Goal: Information Seeking & Learning: Check status

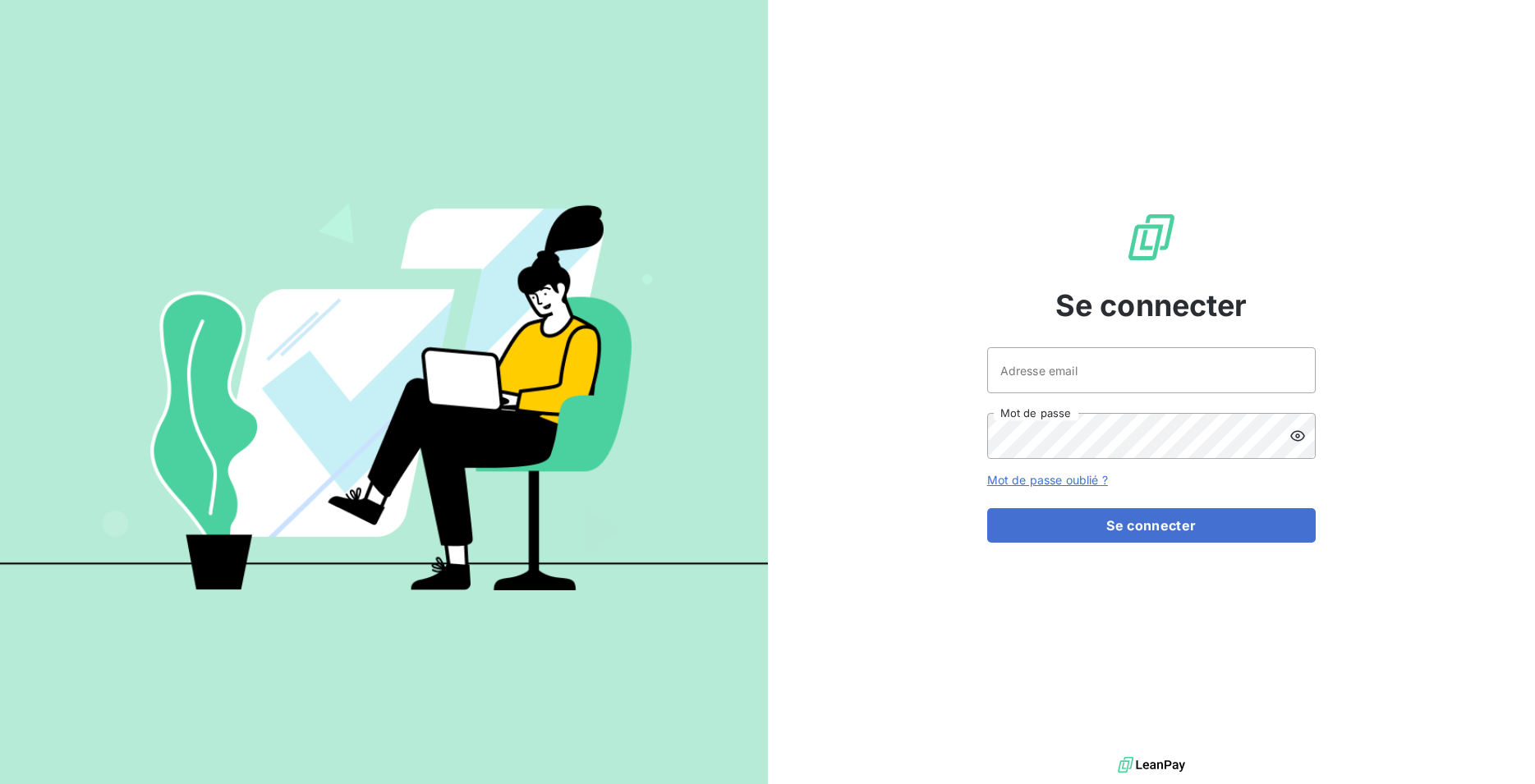
type input "[EMAIL_ADDRESS][DOMAIN_NAME]"
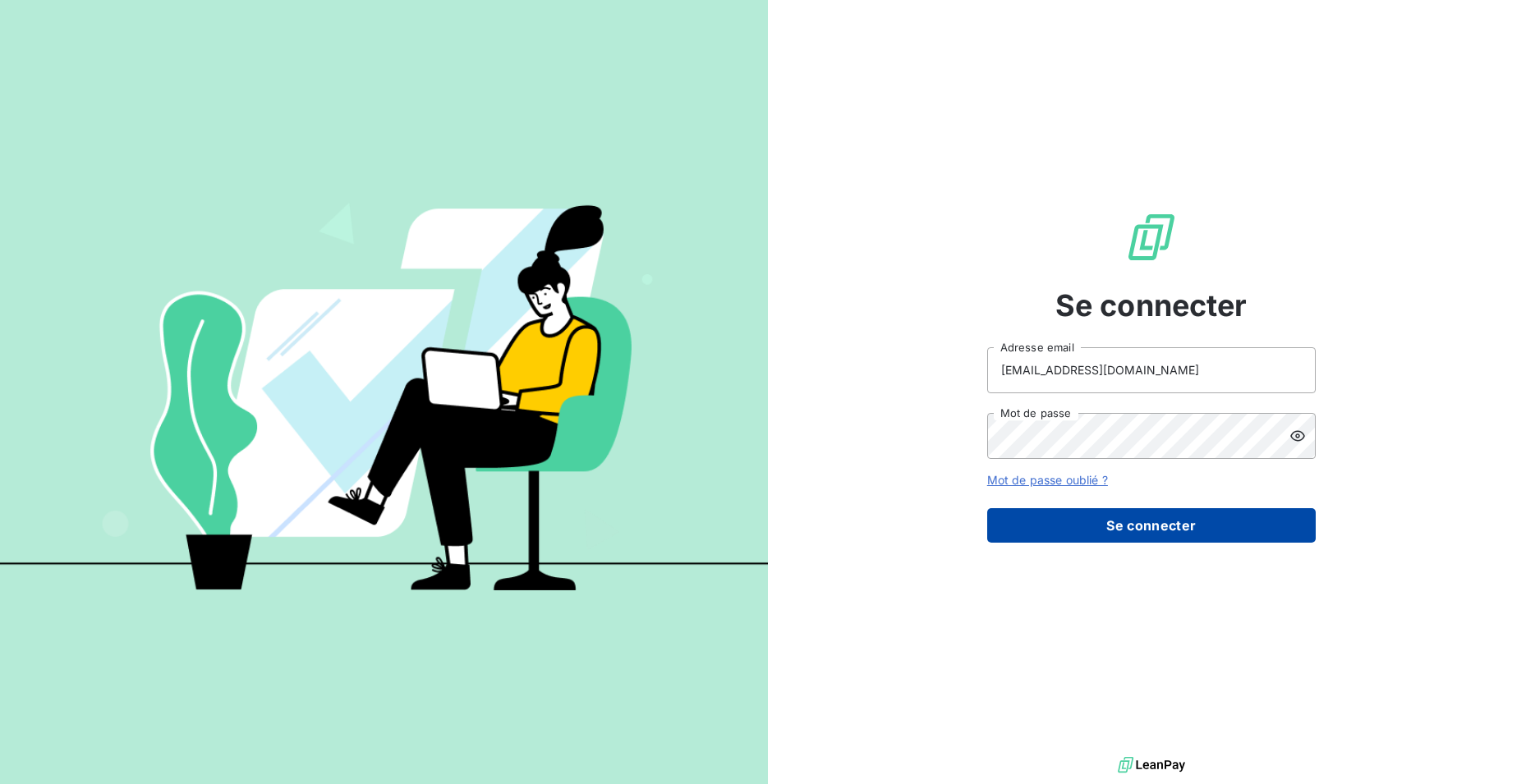
click at [1099, 534] on button "Se connecter" at bounding box center [1151, 526] width 329 height 35
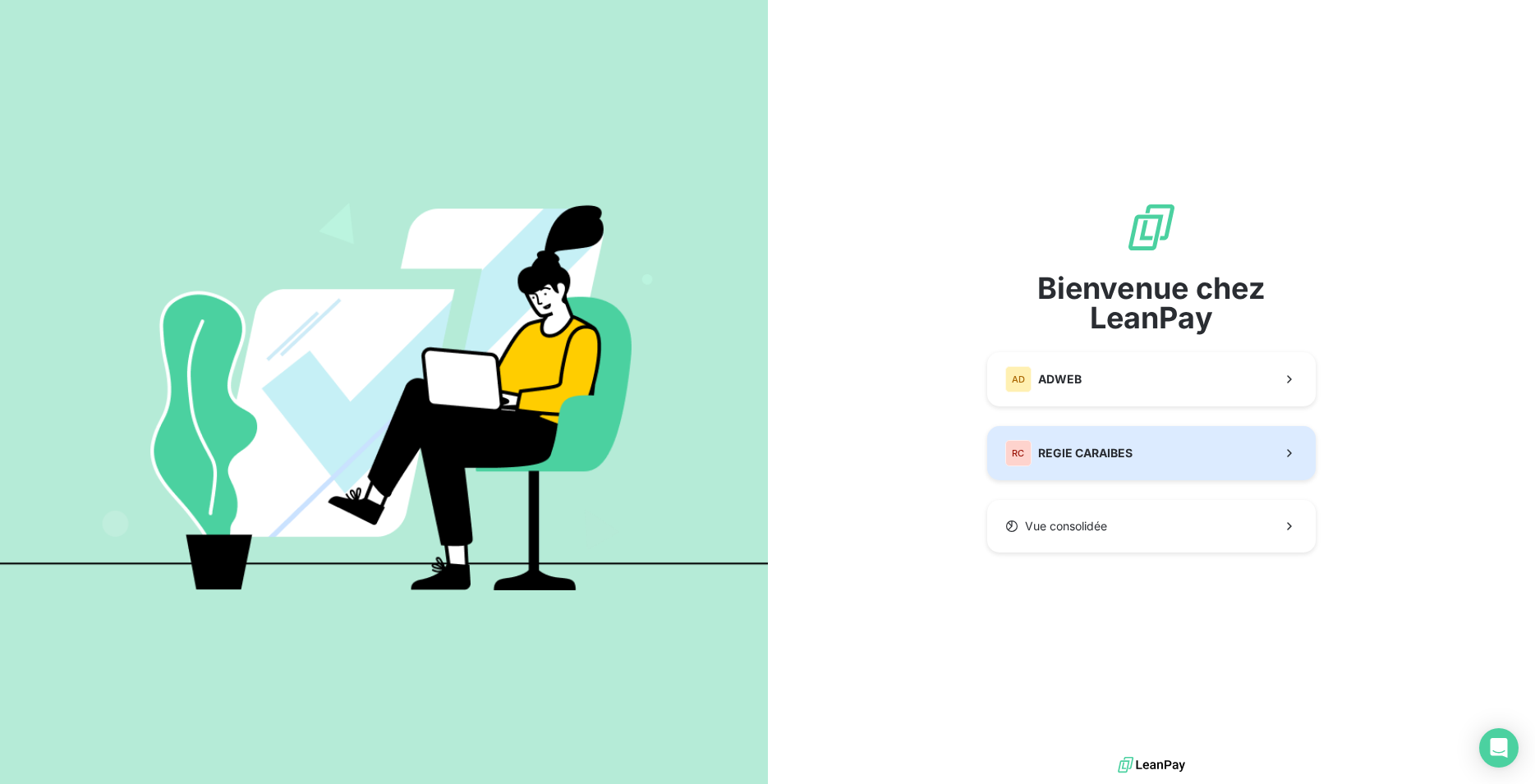
drag, startPoint x: 1093, startPoint y: 460, endPoint x: 1300, endPoint y: 387, distance: 219.5
click at [1093, 459] on span "REGIE CARAIBES" at bounding box center [1085, 453] width 94 height 17
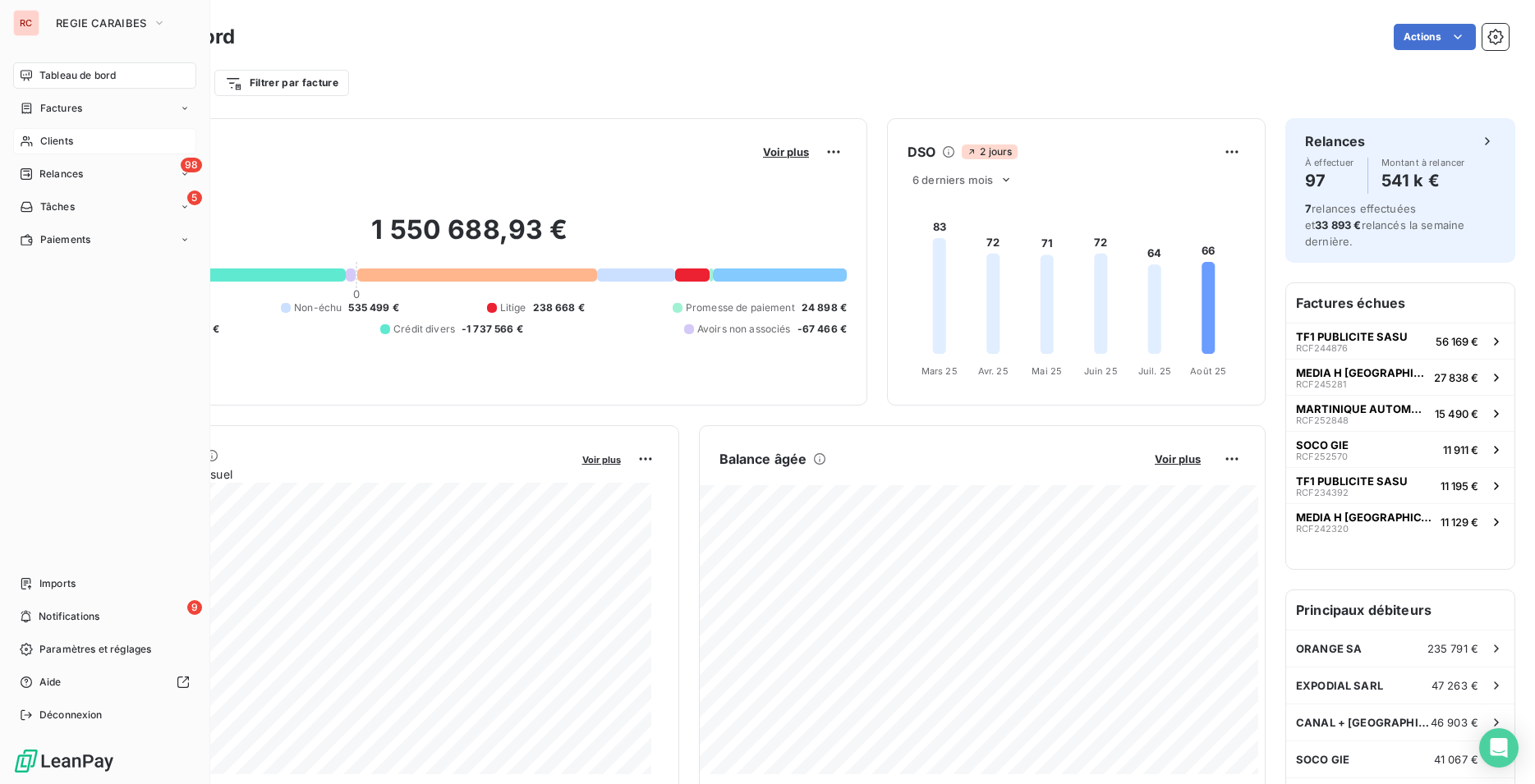
click at [39, 137] on div "Clients" at bounding box center [105, 141] width 183 height 26
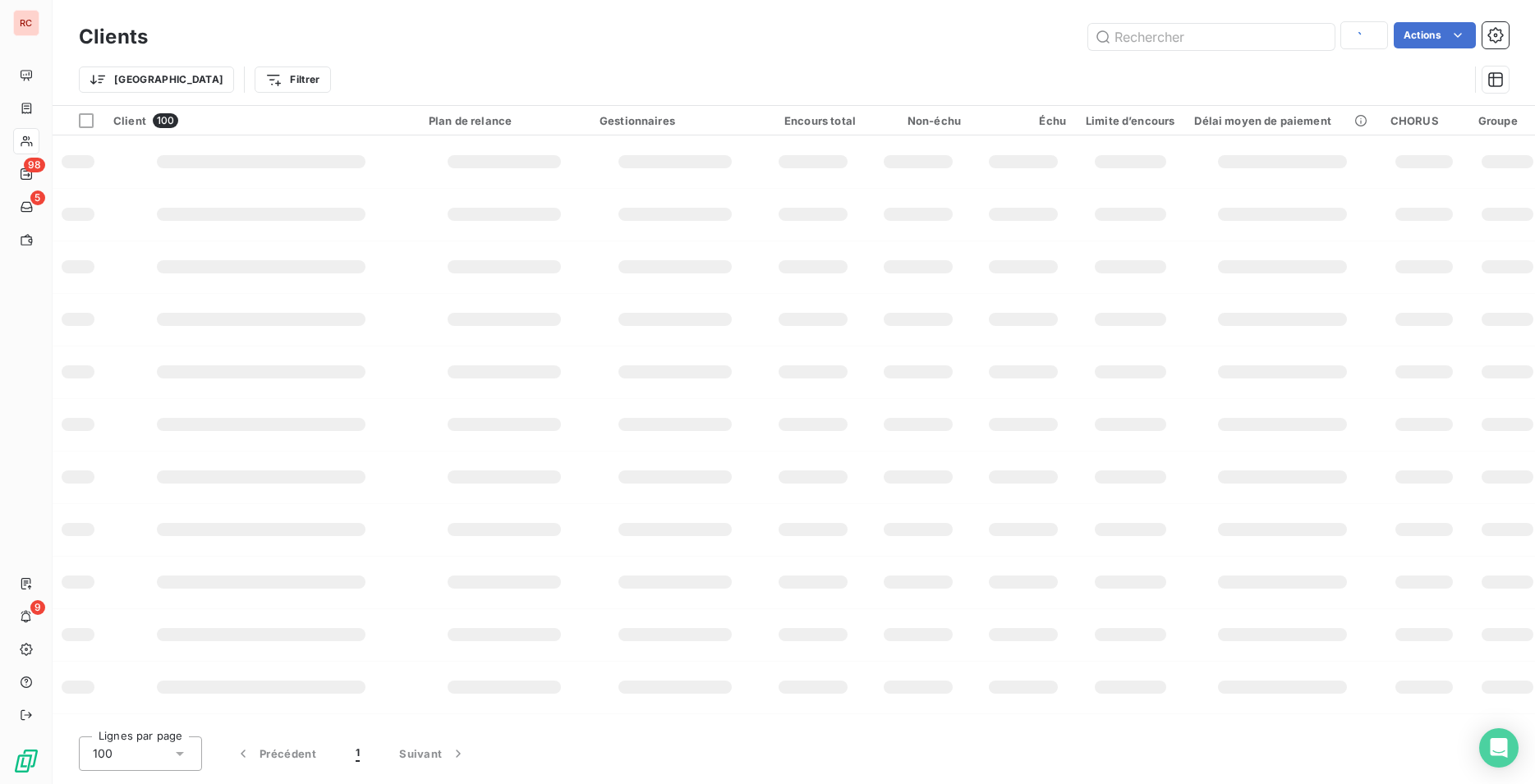
type input "association femmes"
type input "11542"
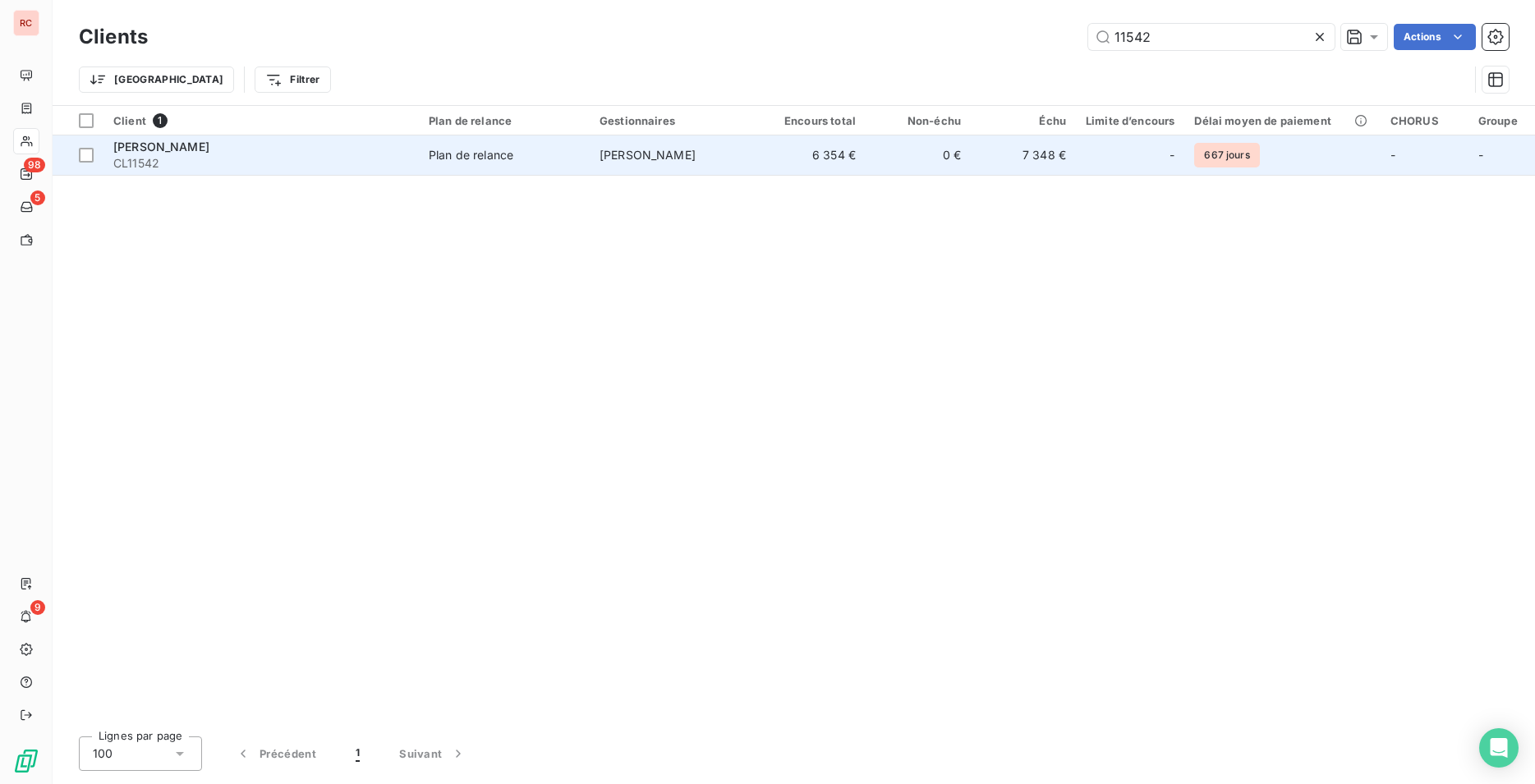
click at [958, 162] on td "0 €" at bounding box center [918, 154] width 106 height 39
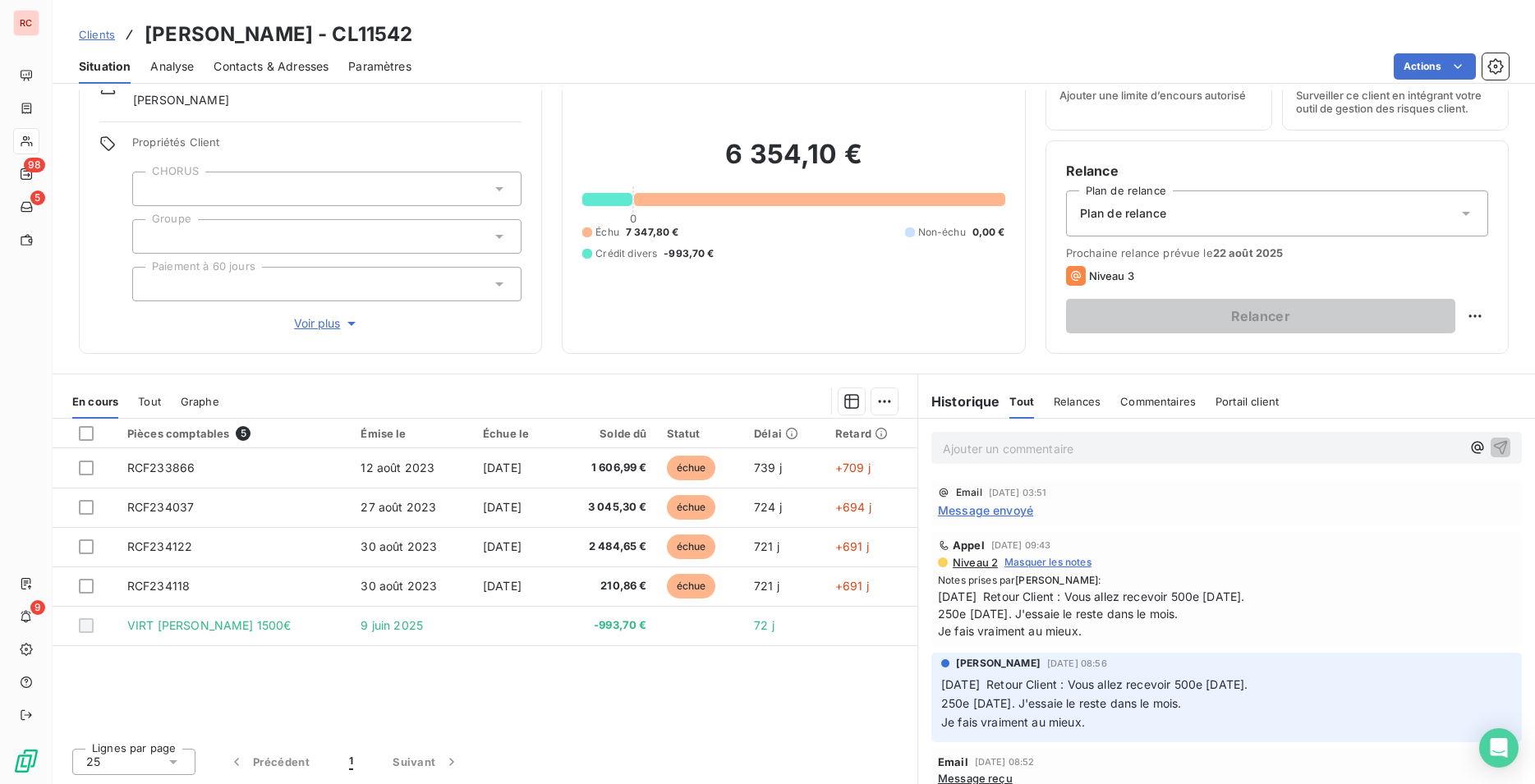
click at [1031, 447] on p "Ajouter un commentaire ﻿" at bounding box center [1202, 449] width 518 height 21
click at [1031, 448] on p "Ajouter un commentaire ﻿" at bounding box center [1202, 449] width 518 height 21
click at [1040, 447] on p "Ajouter un commentaire ﻿" at bounding box center [1202, 449] width 518 height 21
click at [1068, 559] on span "Masquer les notes" at bounding box center [1048, 562] width 87 height 15
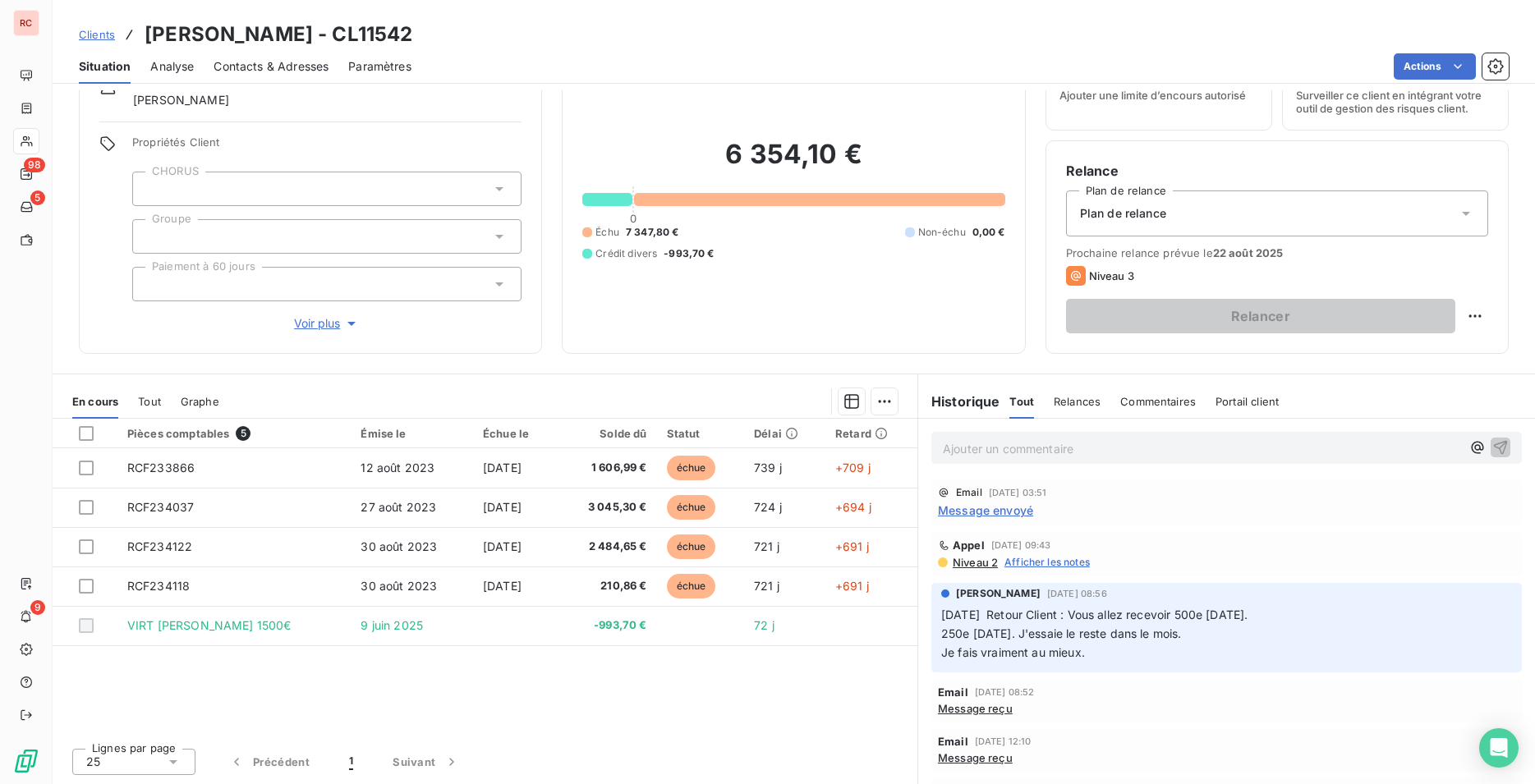
click at [1068, 559] on span "Afficher les notes" at bounding box center [1047, 562] width 85 height 15
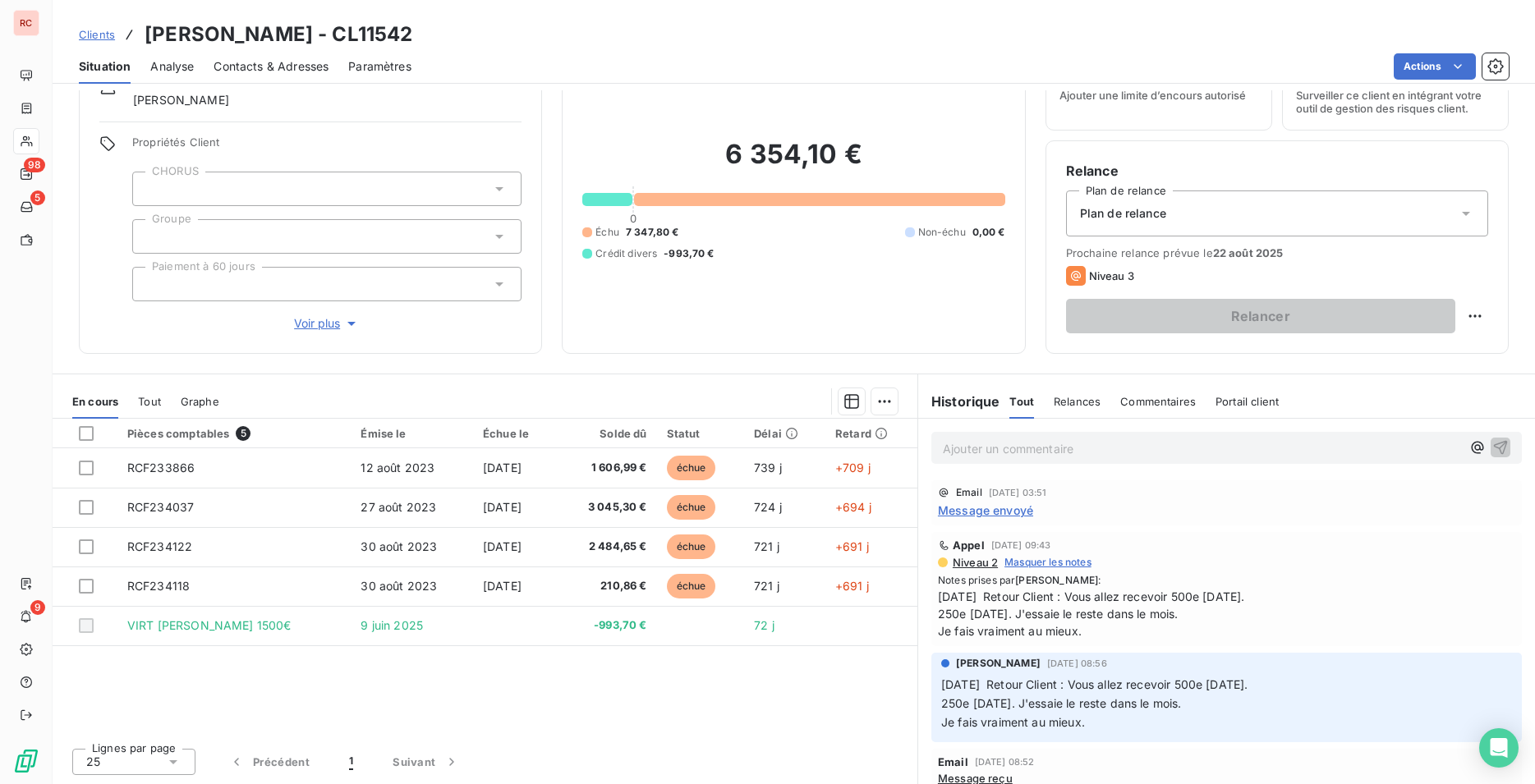
click at [1034, 443] on p "Ajouter un commentaire ﻿" at bounding box center [1202, 449] width 518 height 21
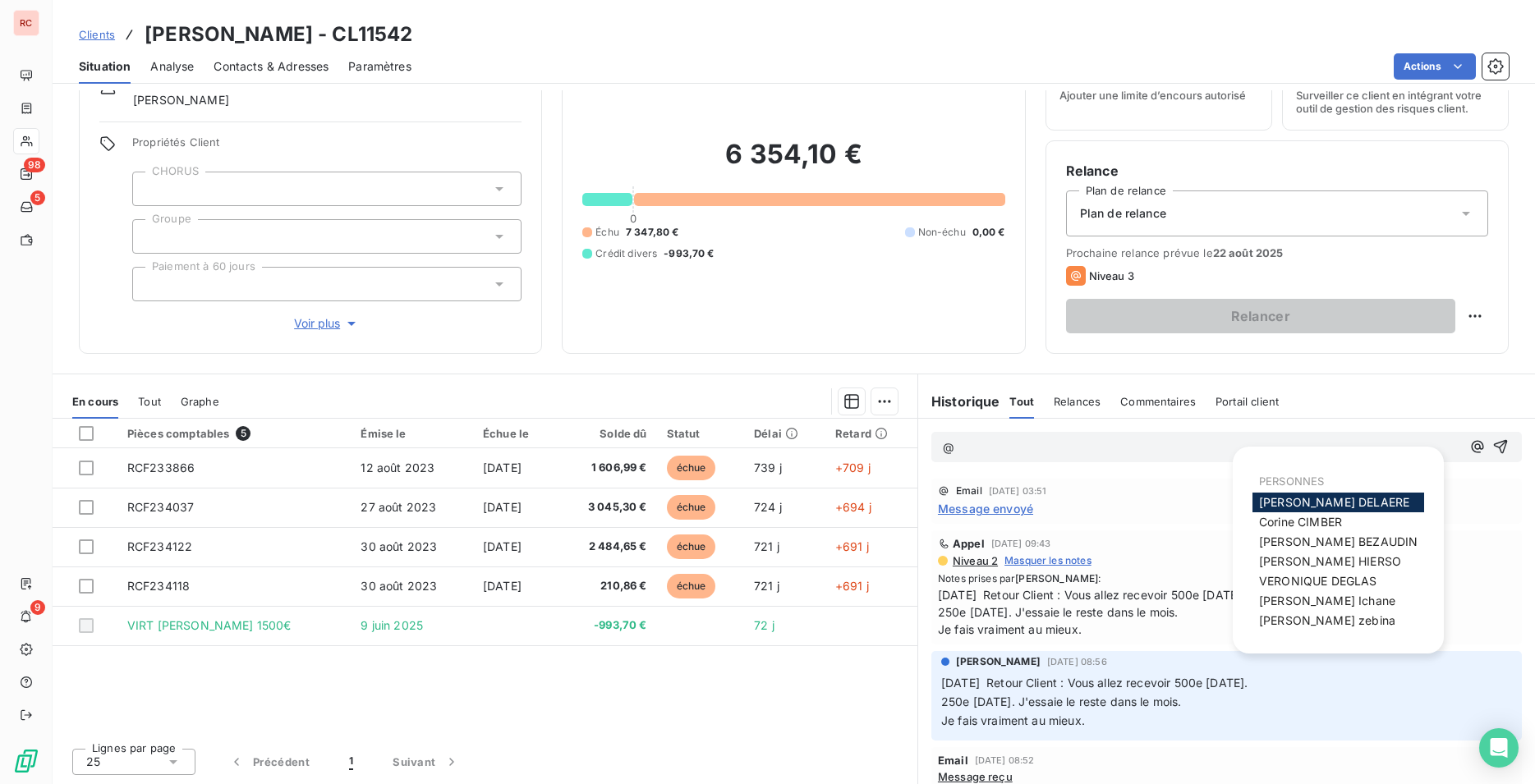
click at [1320, 501] on span "[PERSON_NAME]" at bounding box center [1334, 502] width 150 height 14
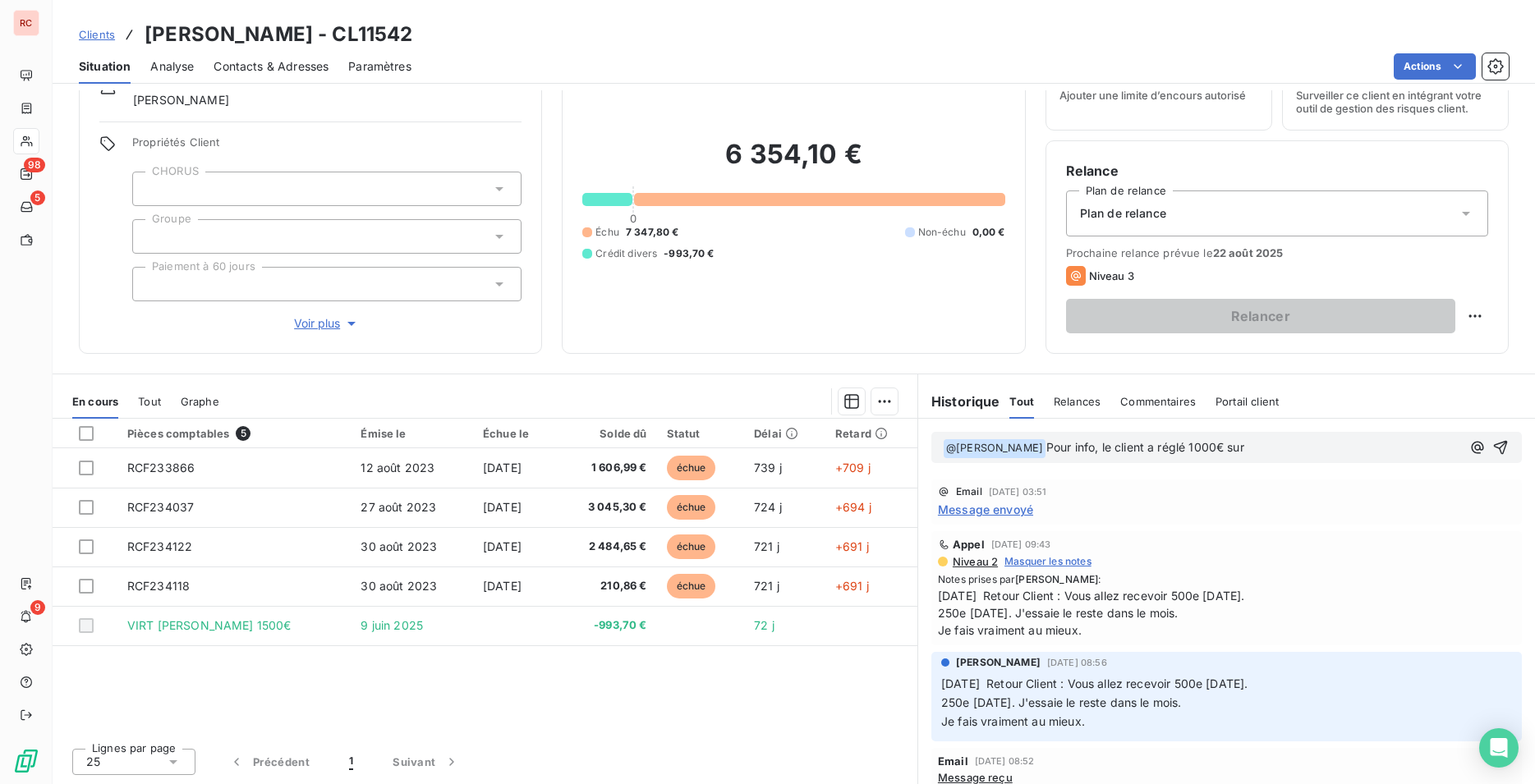
click at [1259, 454] on p "﻿ @ [PERSON_NAME] ﻿ Pour info, le client a réglé 1000€ sur" at bounding box center [1202, 448] width 518 height 20
click at [1265, 449] on p "﻿ @ [PERSON_NAME] ﻿ Pour info, le client a réglé 1000€ sur" at bounding box center [1202, 448] width 518 height 20
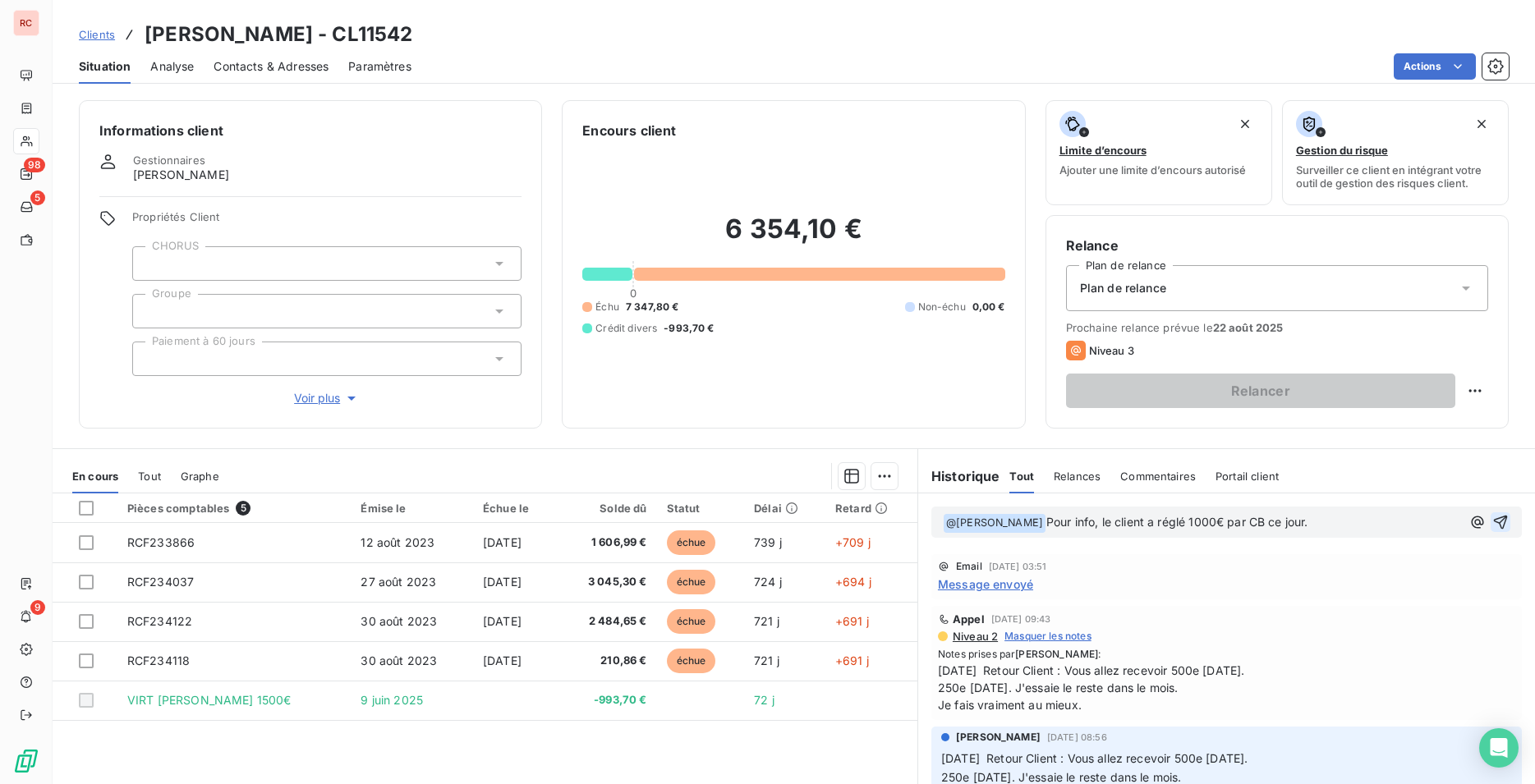
click at [1492, 528] on icon "button" at bounding box center [1500, 522] width 17 height 17
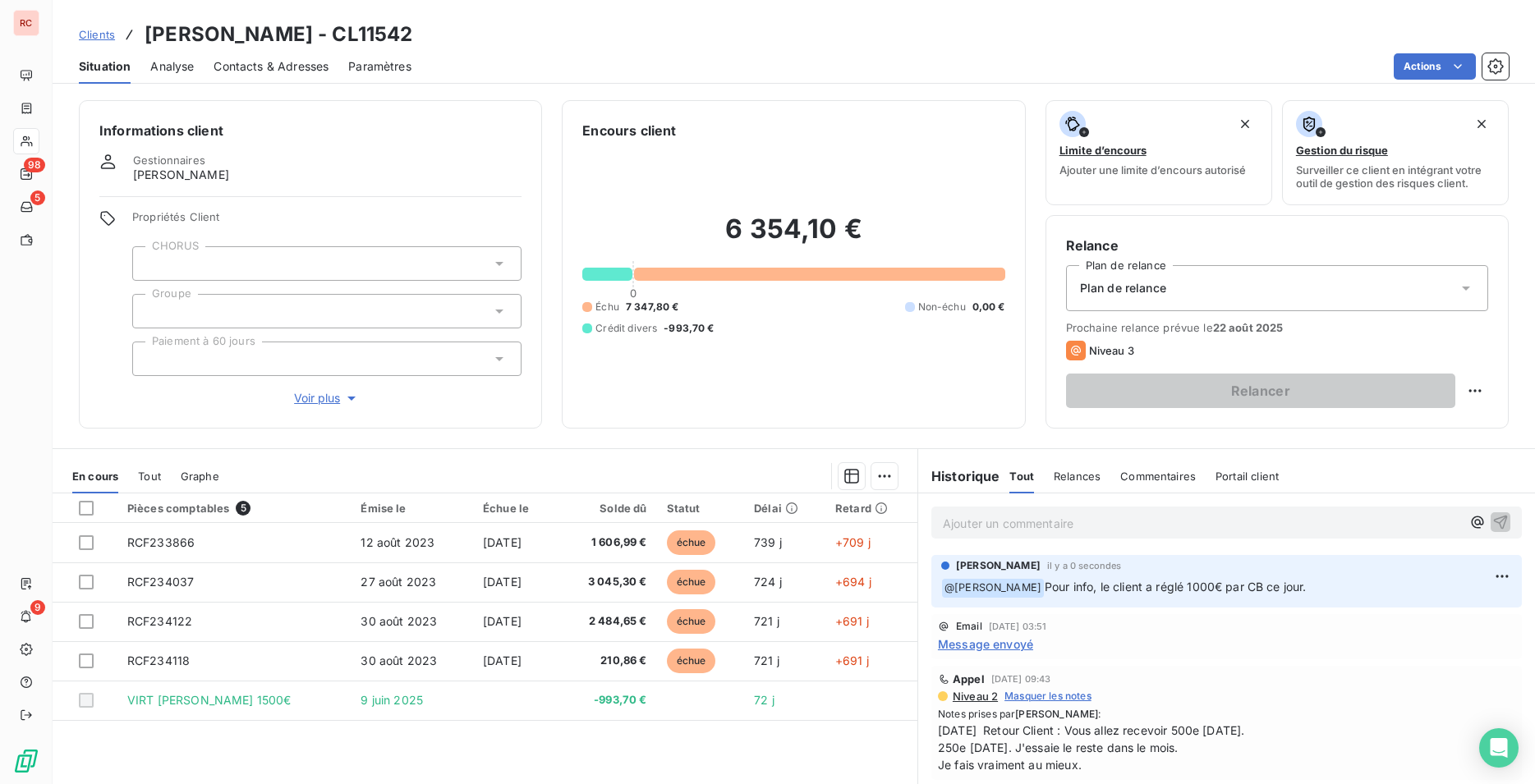
click at [297, 62] on span "Contacts & Adresses" at bounding box center [271, 66] width 115 height 17
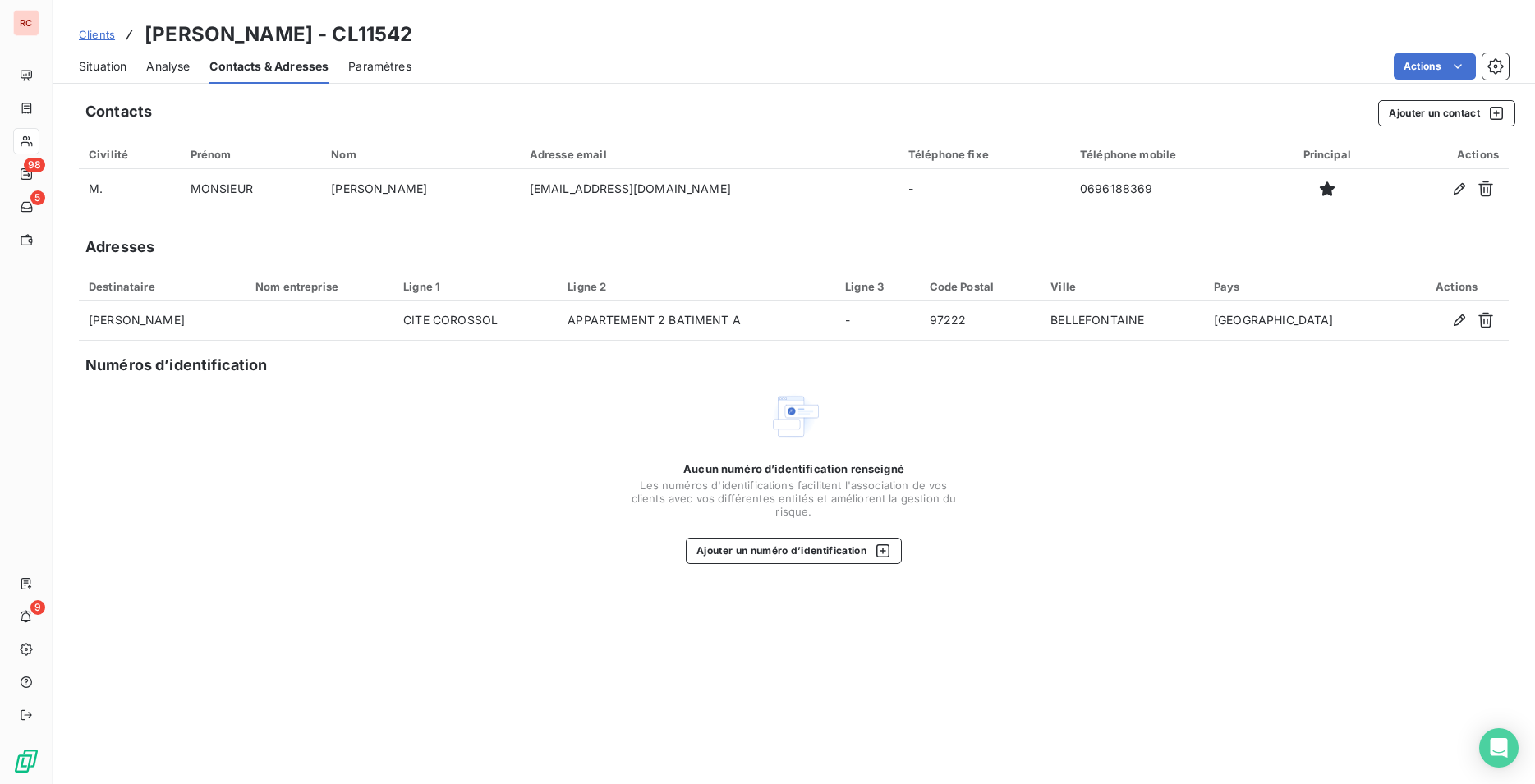
click at [111, 63] on span "Situation" at bounding box center [102, 66] width 48 height 17
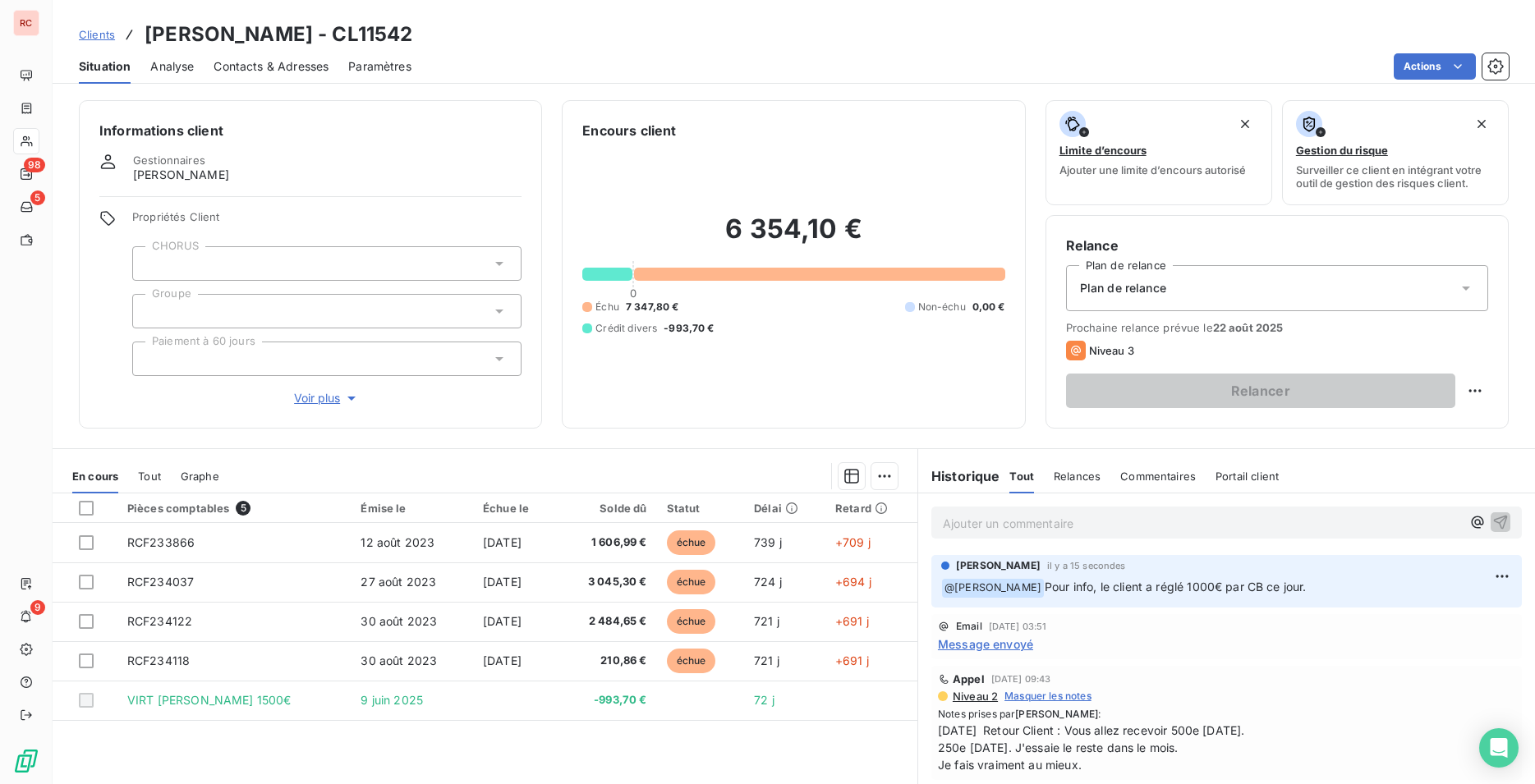
click at [366, 69] on span "Paramètres" at bounding box center [379, 66] width 63 height 17
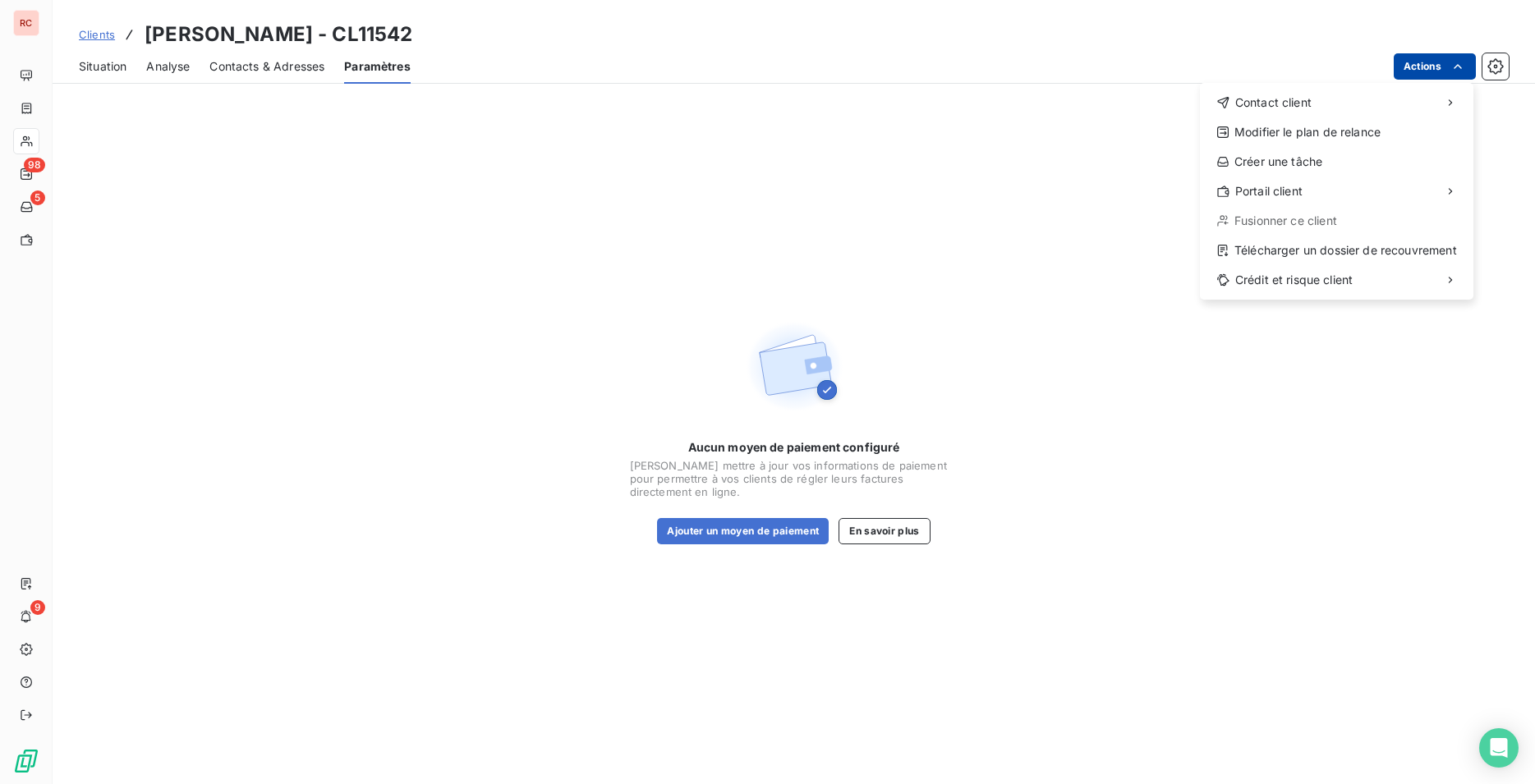
click at [1422, 57] on html "RC 98 5 9 Clients [PERSON_NAME] - CL11542 Situation Analyse Contacts & Adresses…" at bounding box center [768, 392] width 1535 height 784
click at [1494, 71] on html "RC 98 5 9 Clients [PERSON_NAME] - CL11542 Situation Analyse Contacts & Adresses…" at bounding box center [768, 392] width 1535 height 784
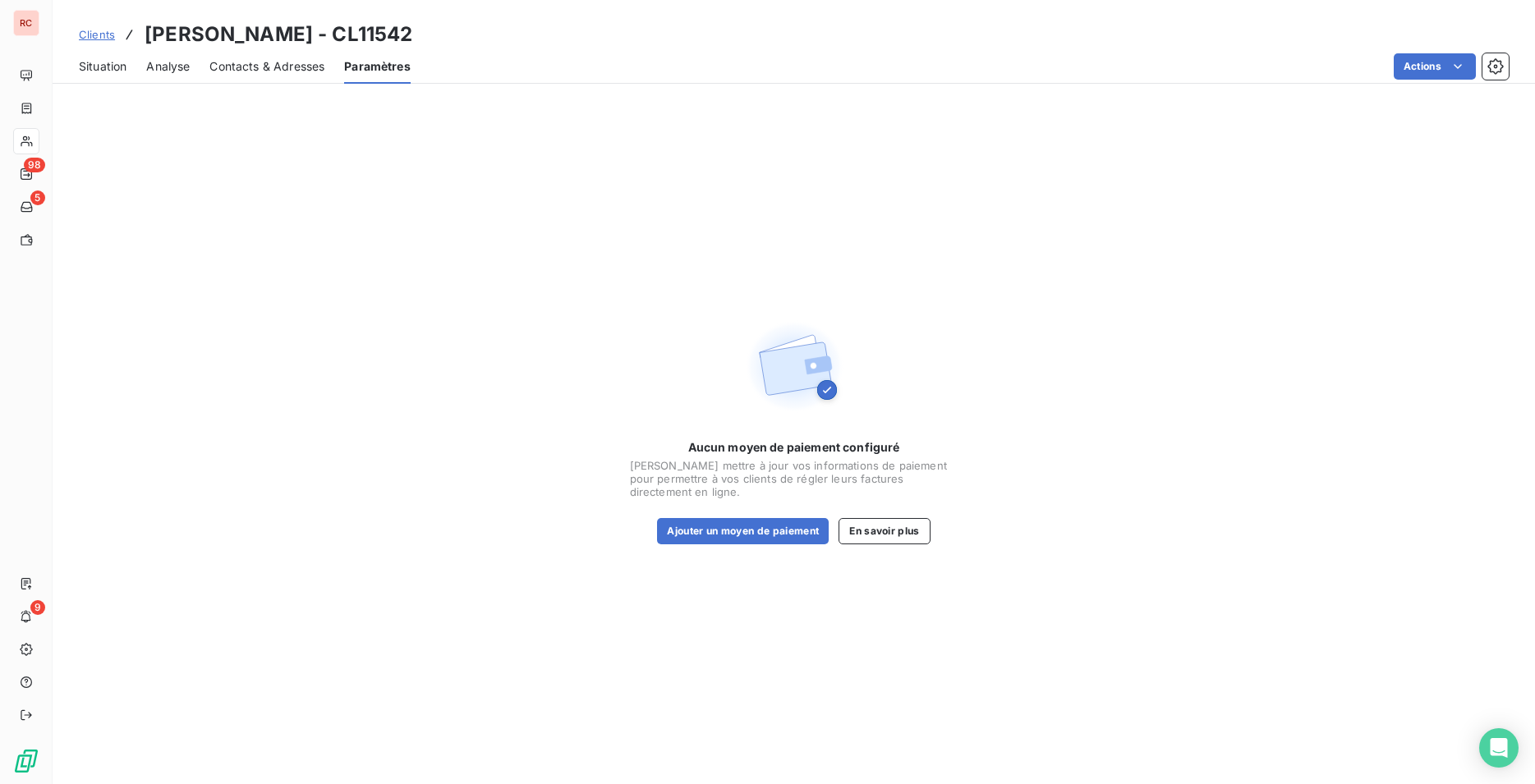
click at [1494, 71] on icon "button" at bounding box center [1495, 66] width 17 height 17
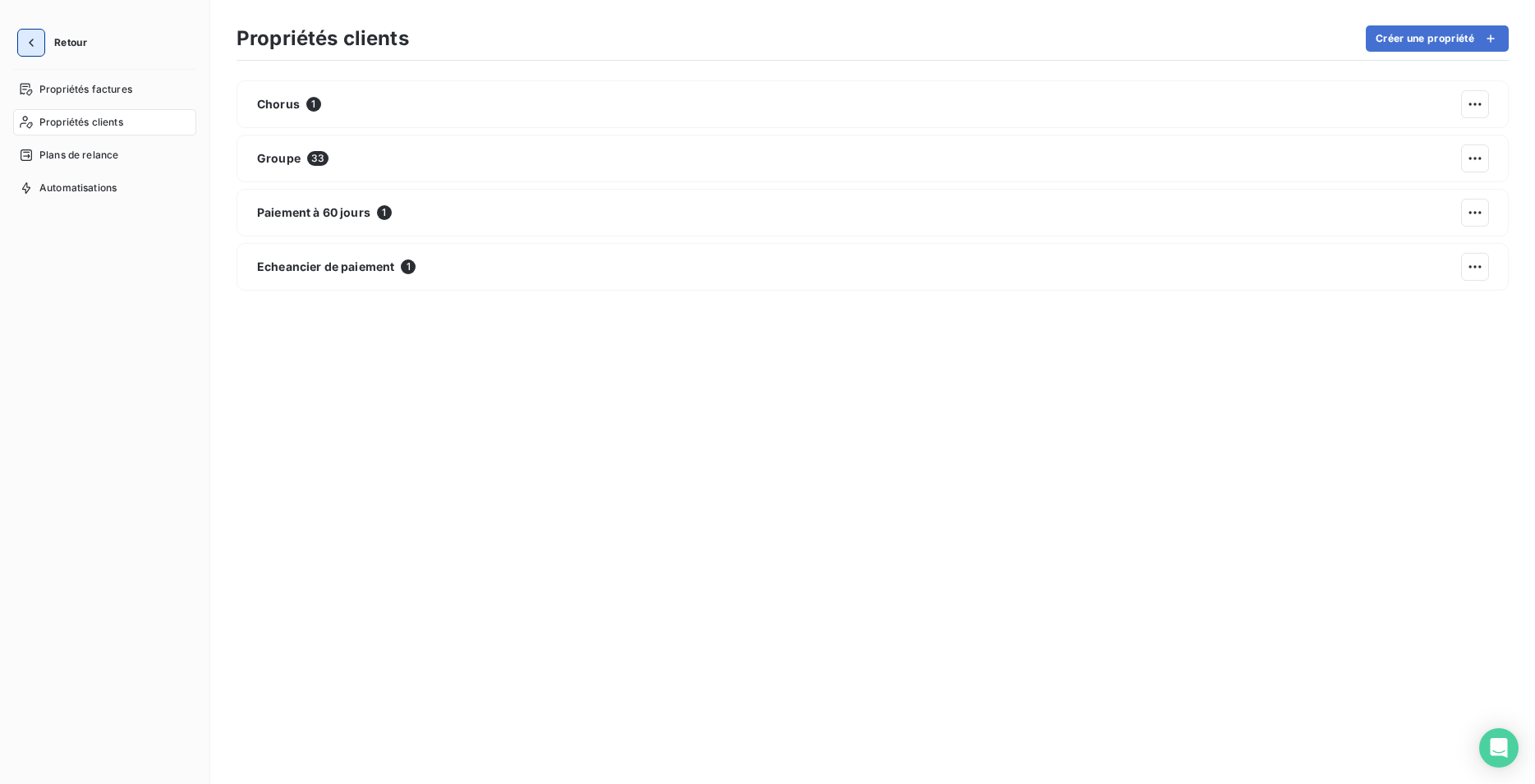
click at [35, 42] on icon "button" at bounding box center [31, 43] width 17 height 17
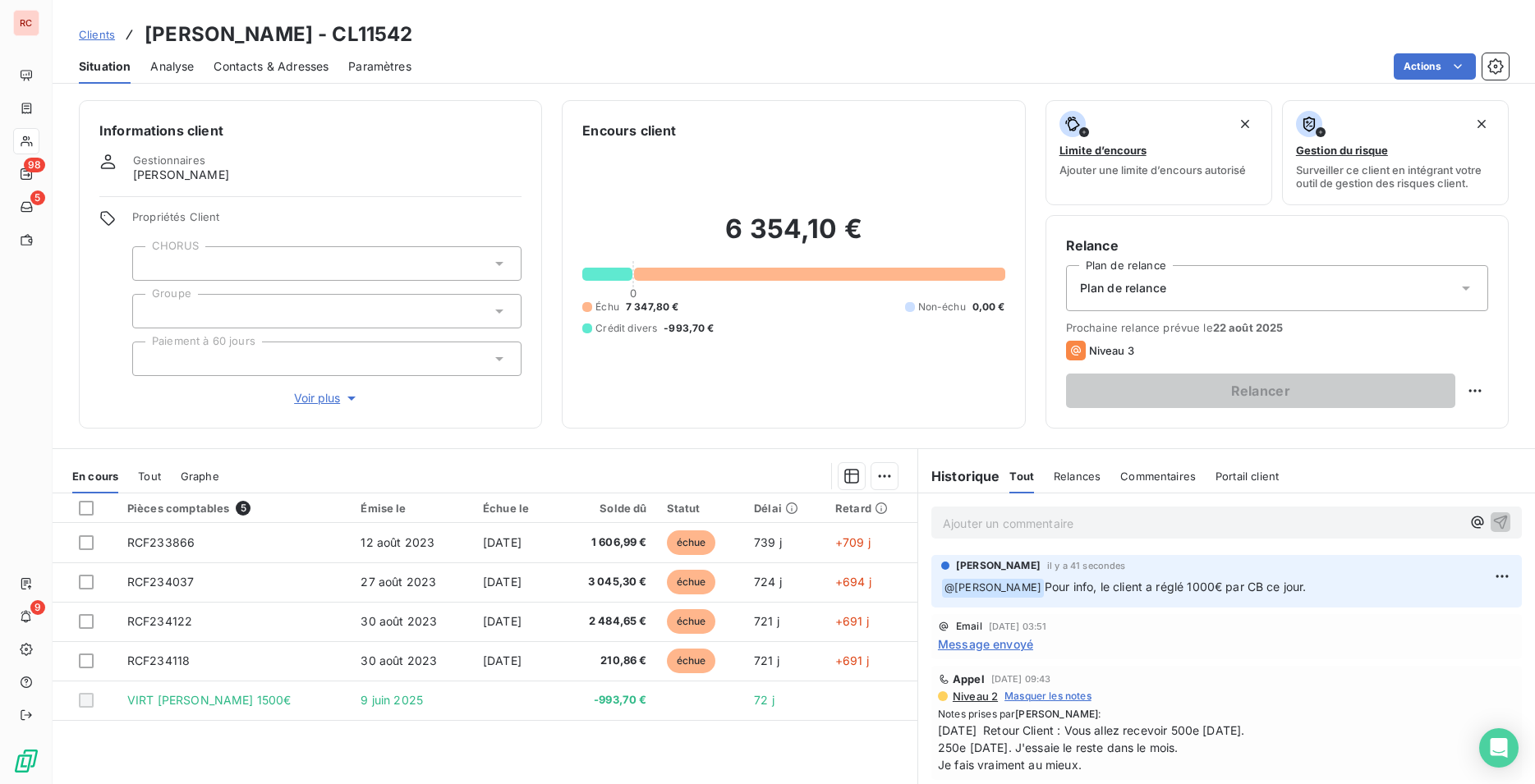
scroll to position [75, 0]
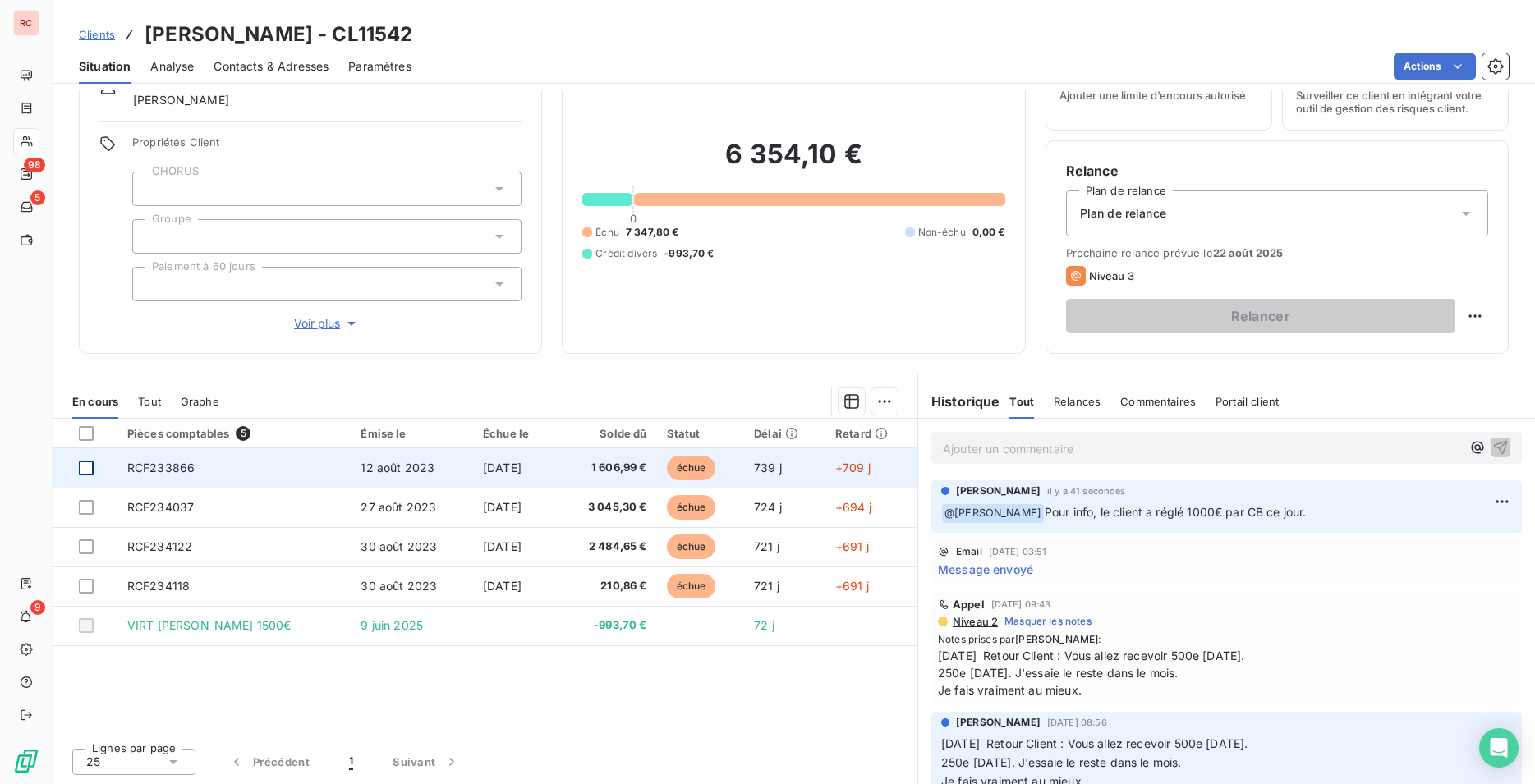
click at [81, 466] on div at bounding box center [85, 467] width 15 height 15
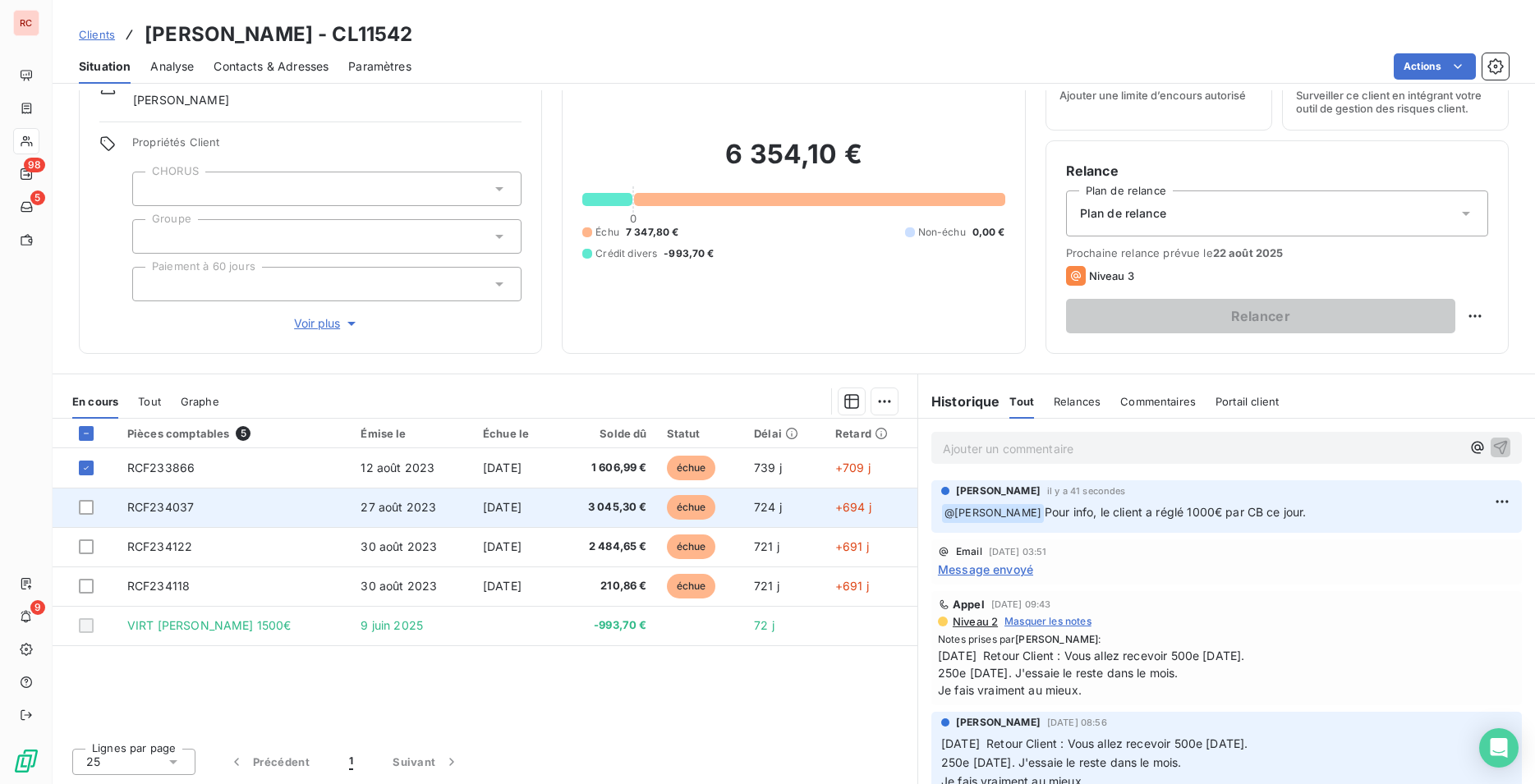
click at [89, 496] on td at bounding box center [85, 507] width 65 height 39
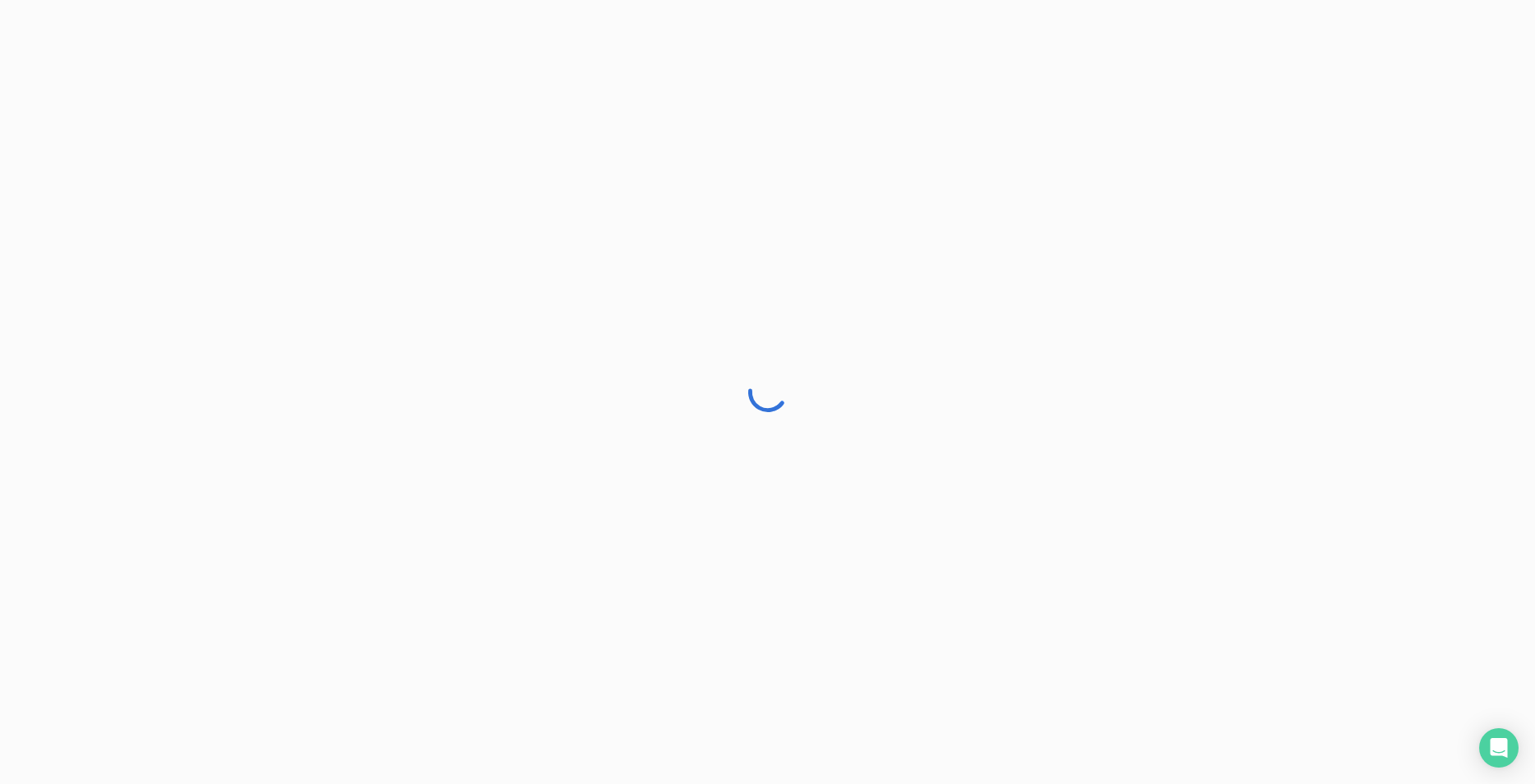
click at [88, 512] on div at bounding box center [768, 392] width 1535 height 784
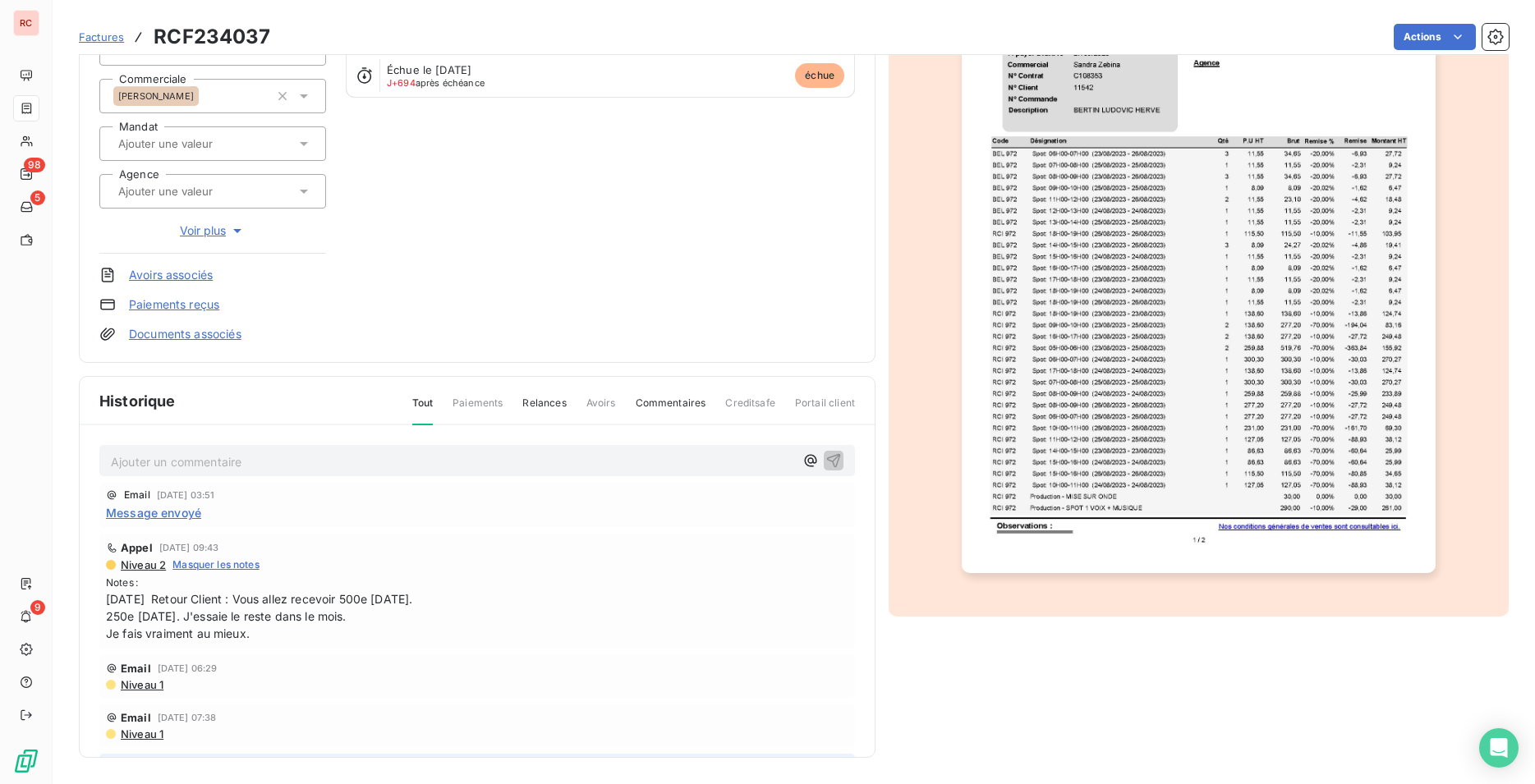
scroll to position [119, 0]
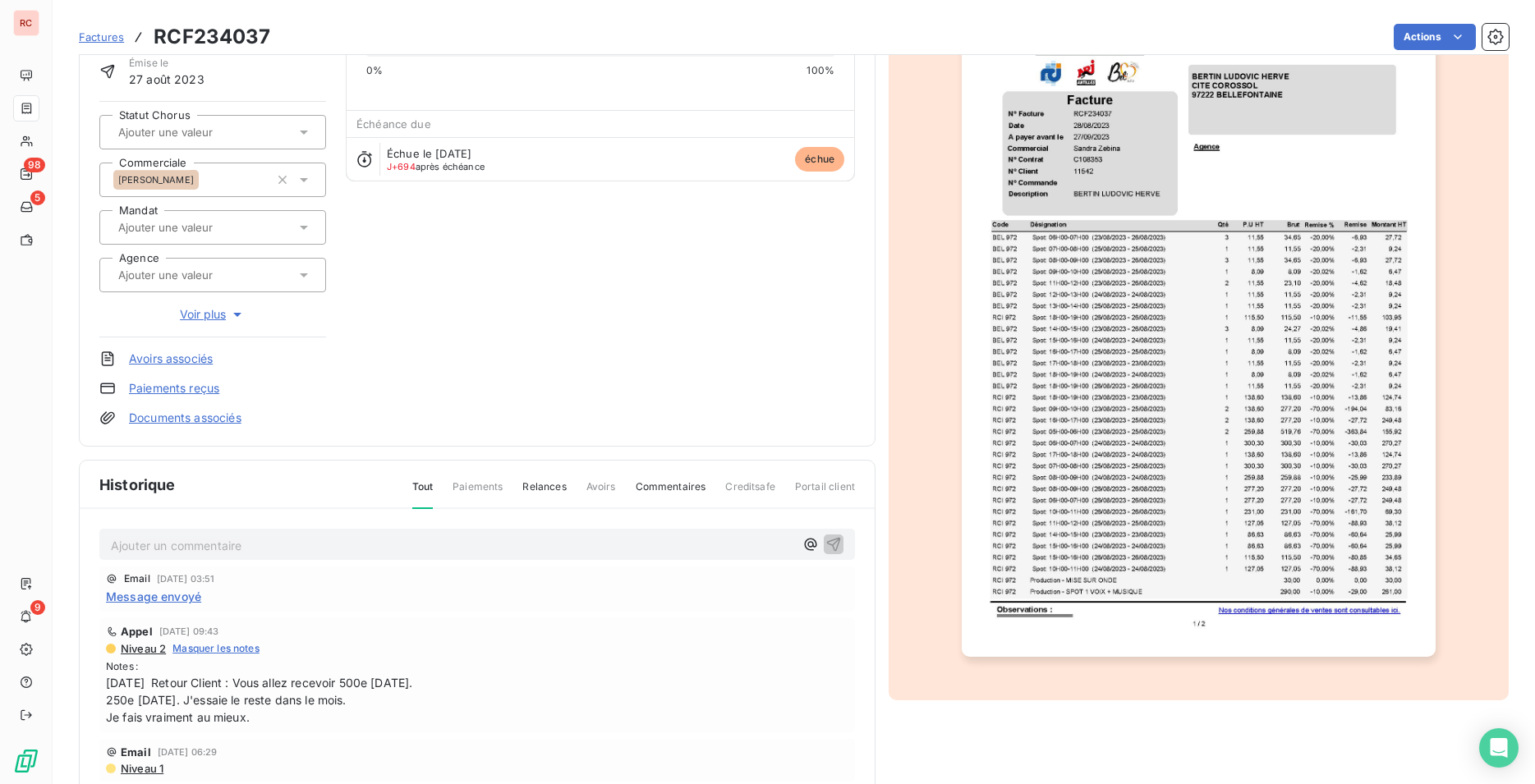
click at [544, 490] on span "Relances" at bounding box center [544, 494] width 44 height 28
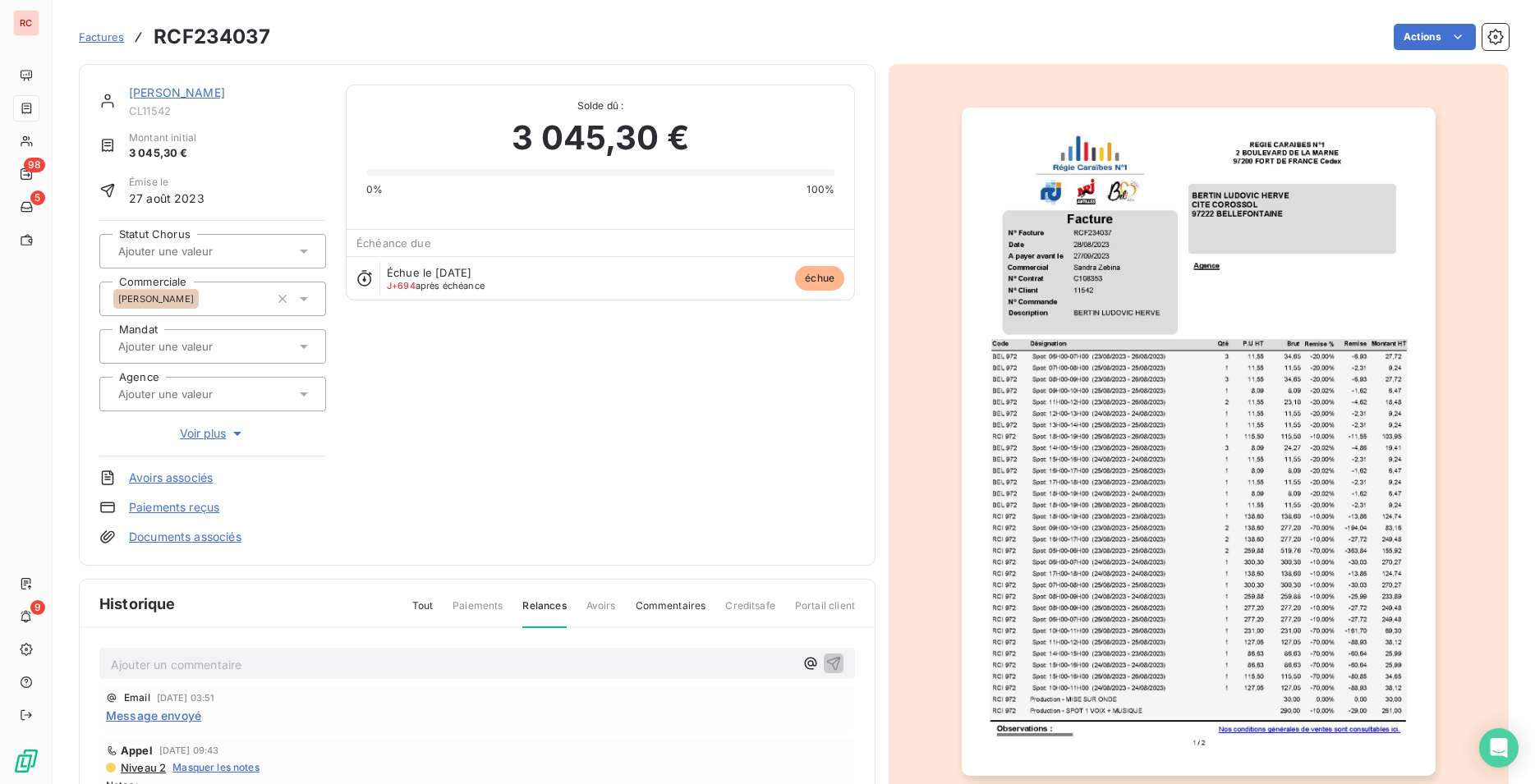
click at [233, 541] on link "Documents associés" at bounding box center [185, 536] width 113 height 17
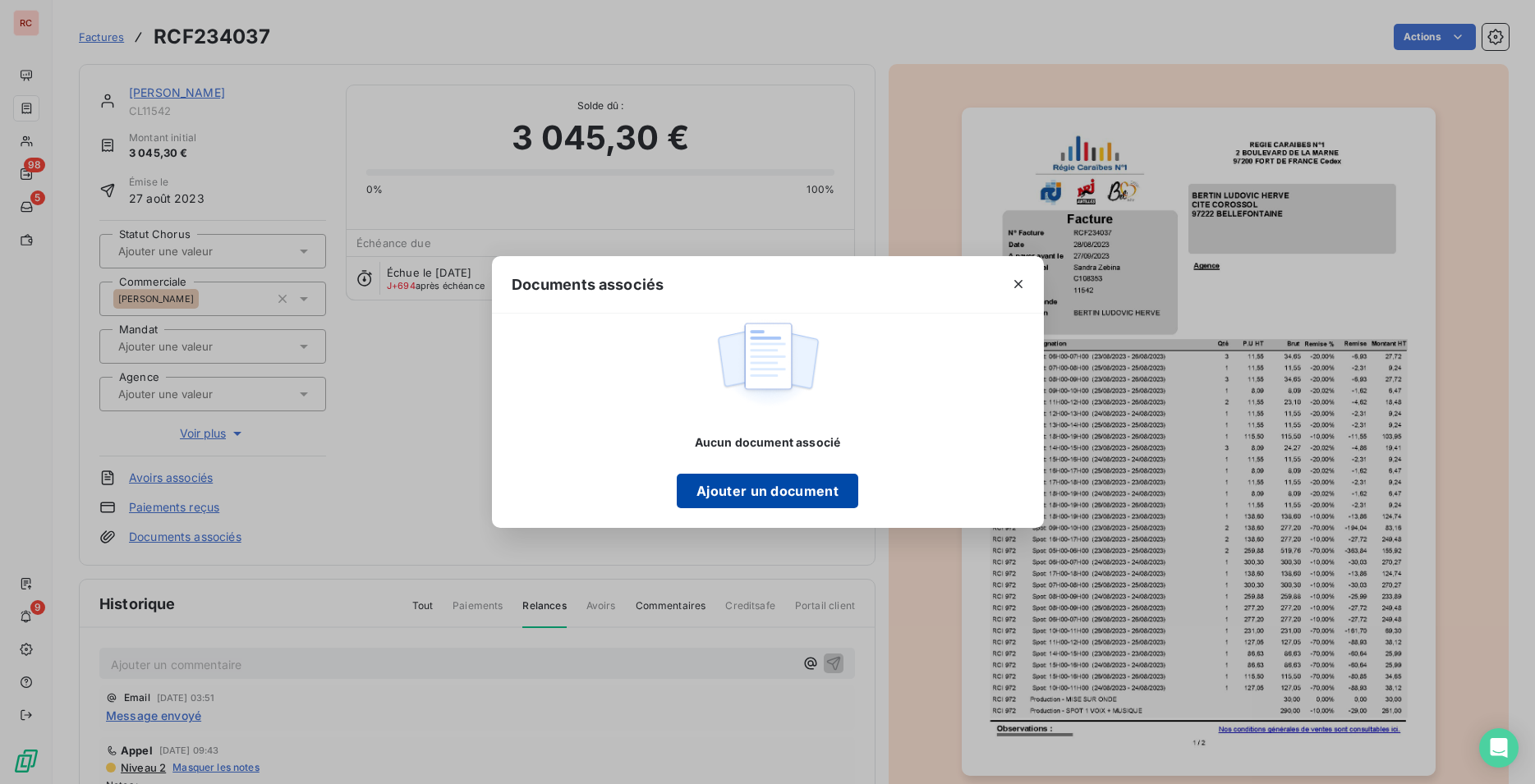
click at [701, 486] on button "Ajouter un document" at bounding box center [768, 491] width 181 height 35
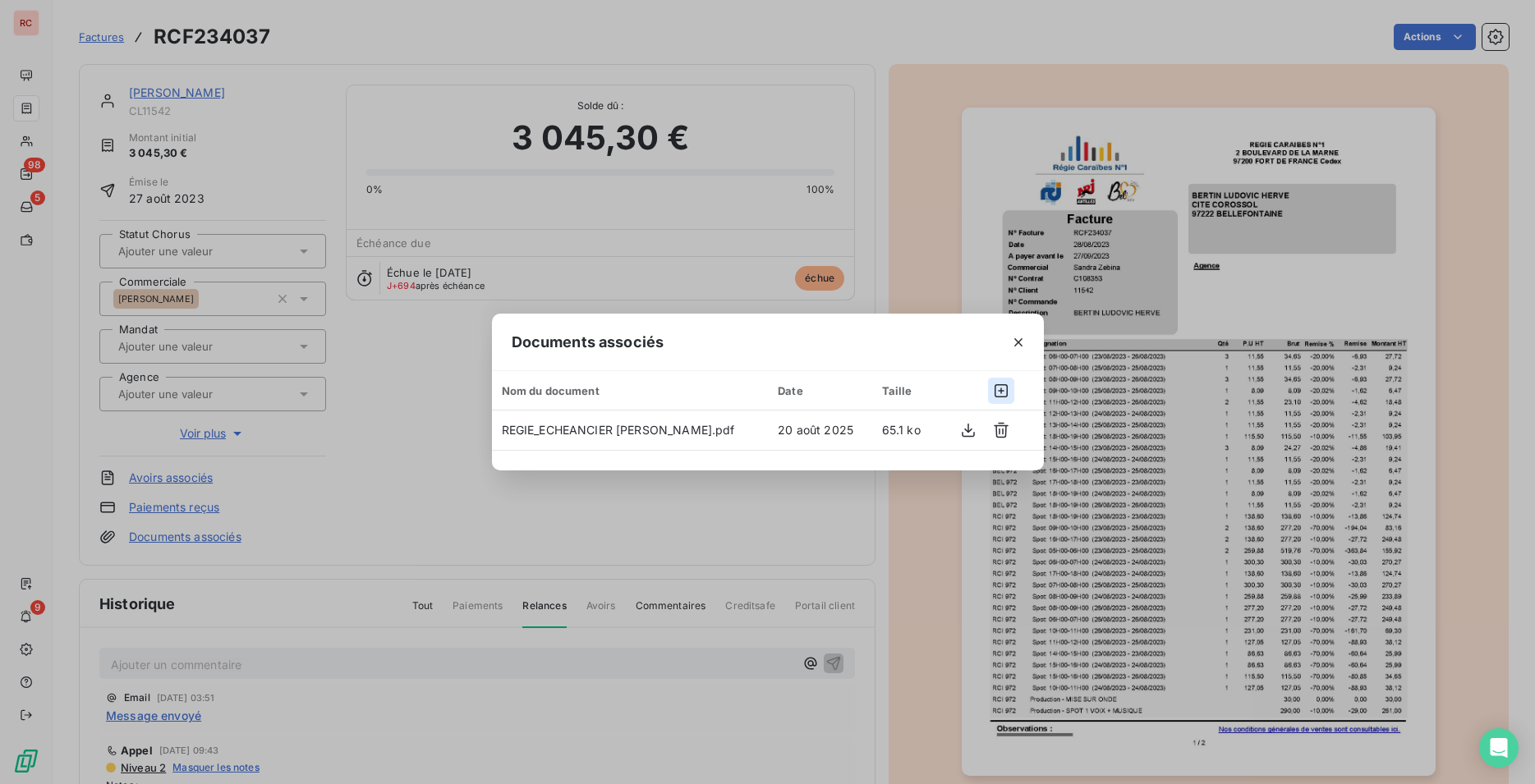
click at [1004, 391] on icon "button" at bounding box center [1000, 391] width 13 height 13
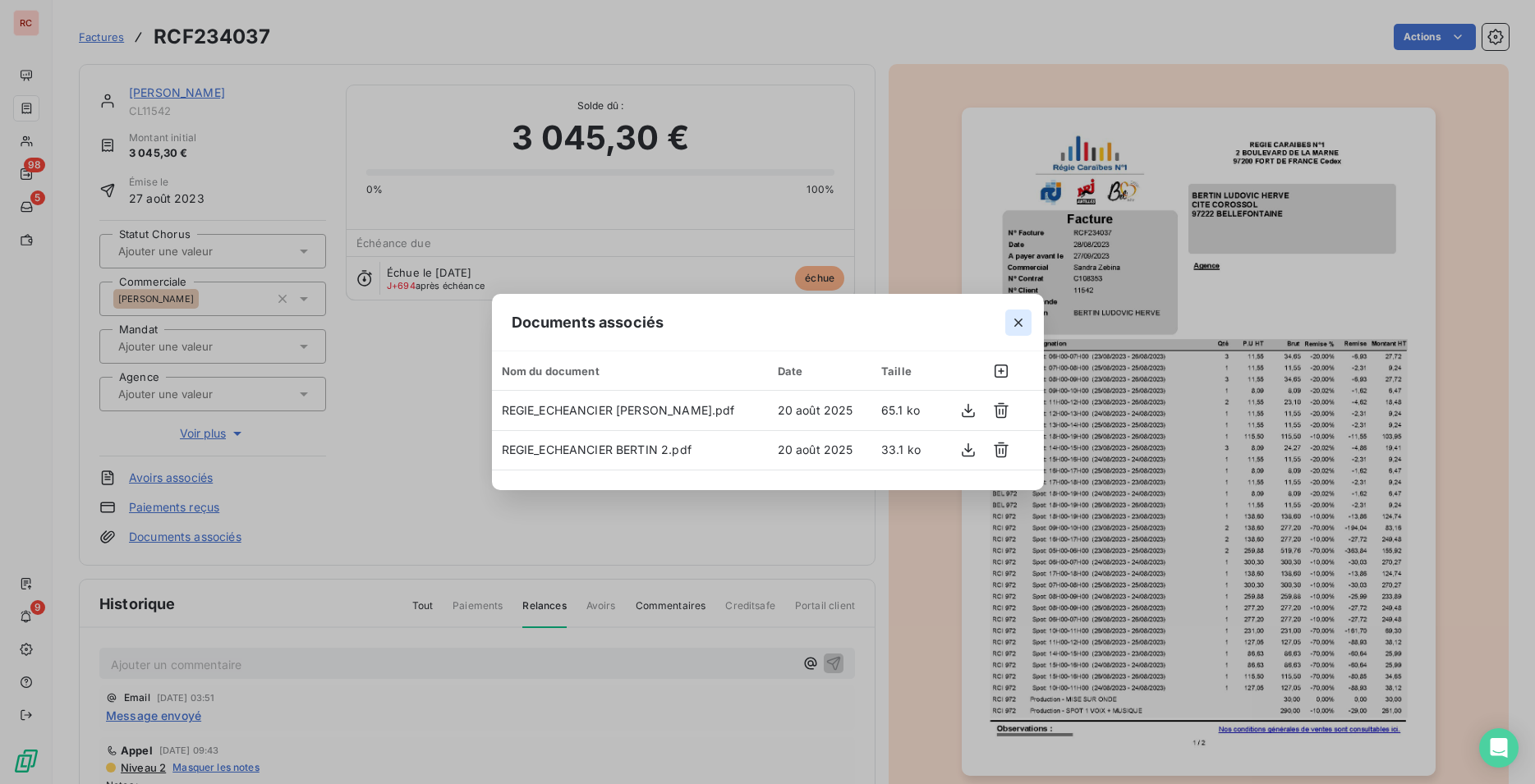
click at [1009, 320] on button "button" at bounding box center [1018, 323] width 26 height 26
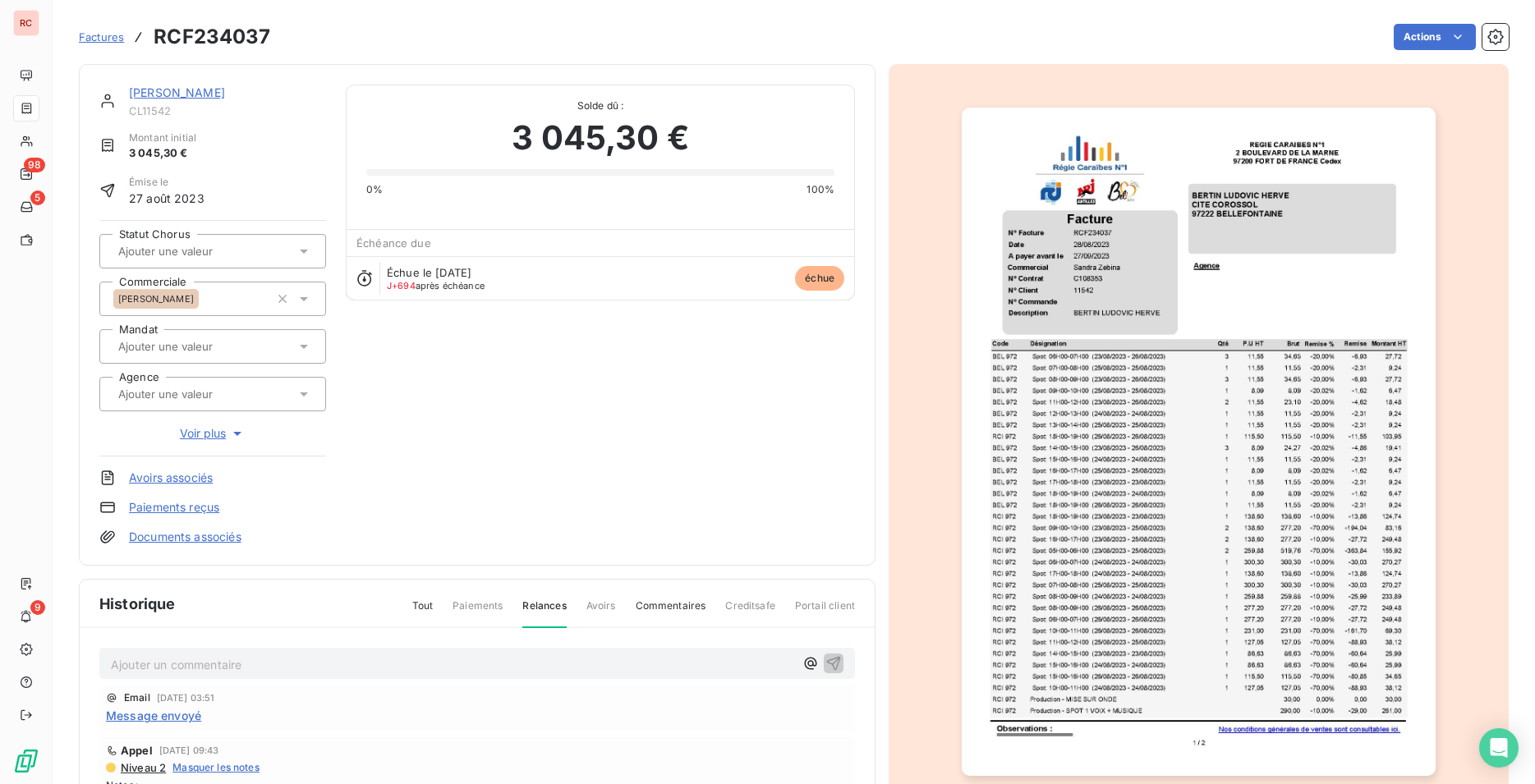
click at [89, 43] on span "Factures" at bounding box center [101, 37] width 45 height 13
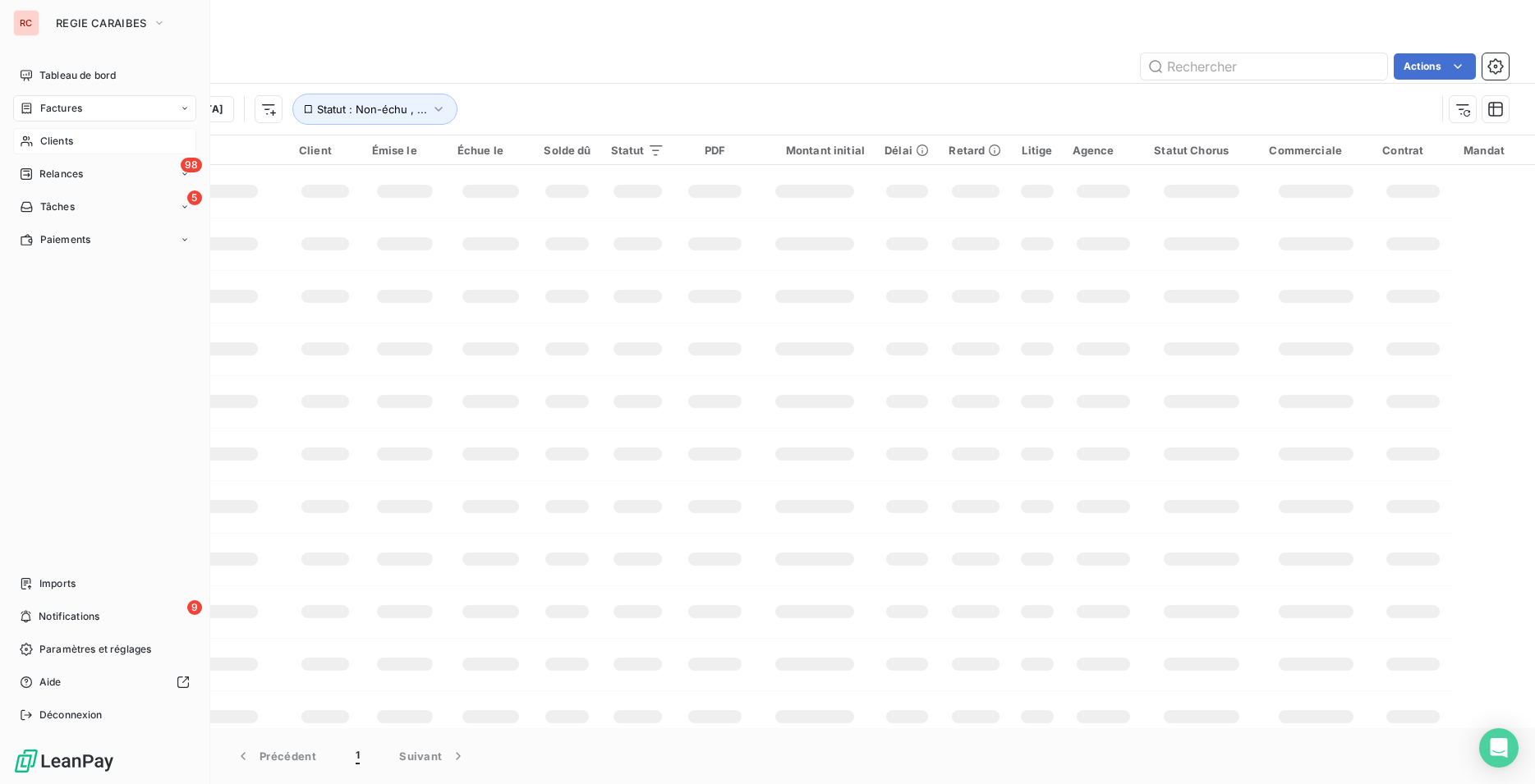
drag, startPoint x: 78, startPoint y: 150, endPoint x: 92, endPoint y: 147, distance: 14.3
click at [78, 150] on div "Clients" at bounding box center [105, 141] width 183 height 26
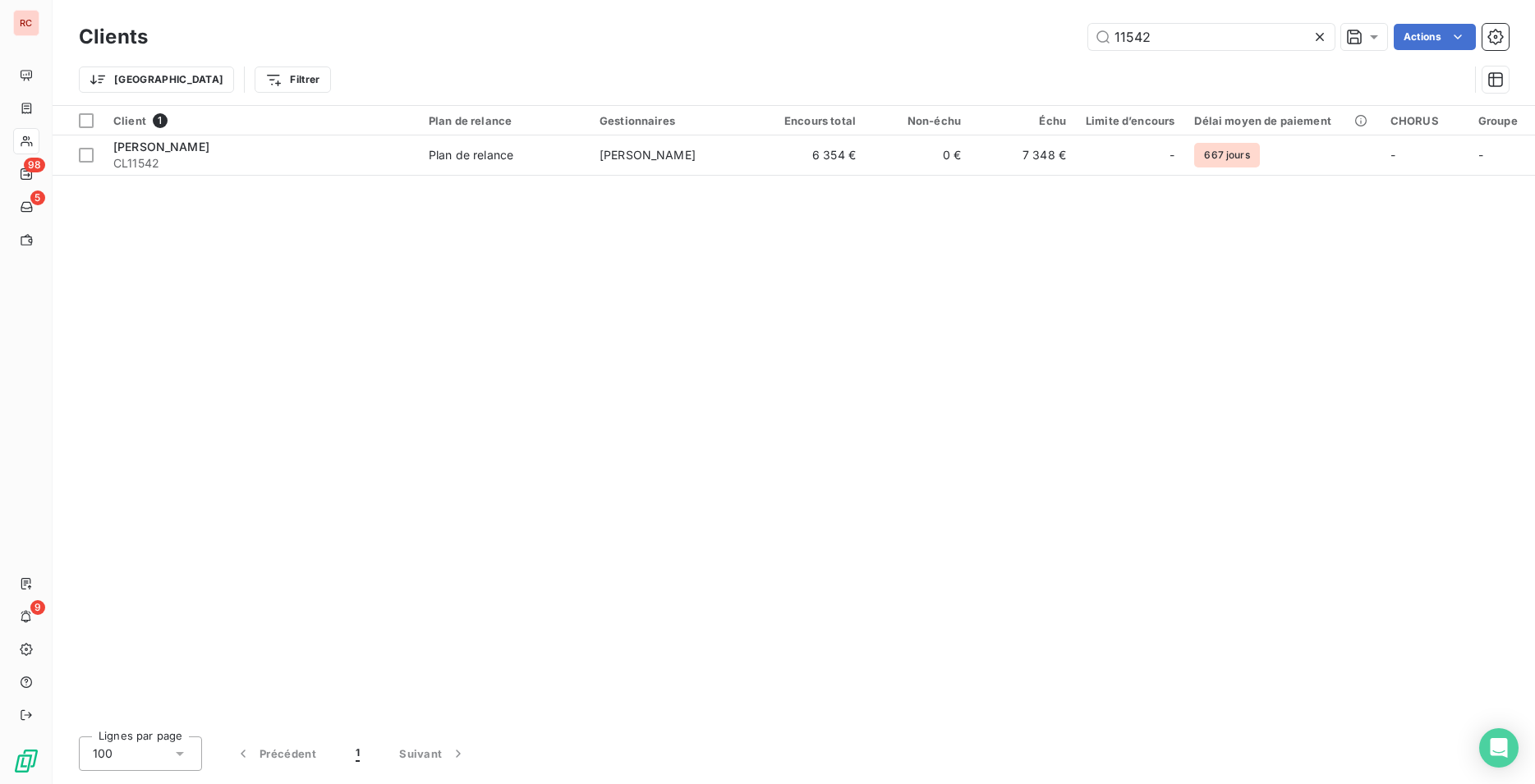
click at [793, 176] on div "Client 1 Plan de relance Gestionnaires Encours total Non-échu Échu Limite d’enc…" at bounding box center [793, 414] width 1482 height 617
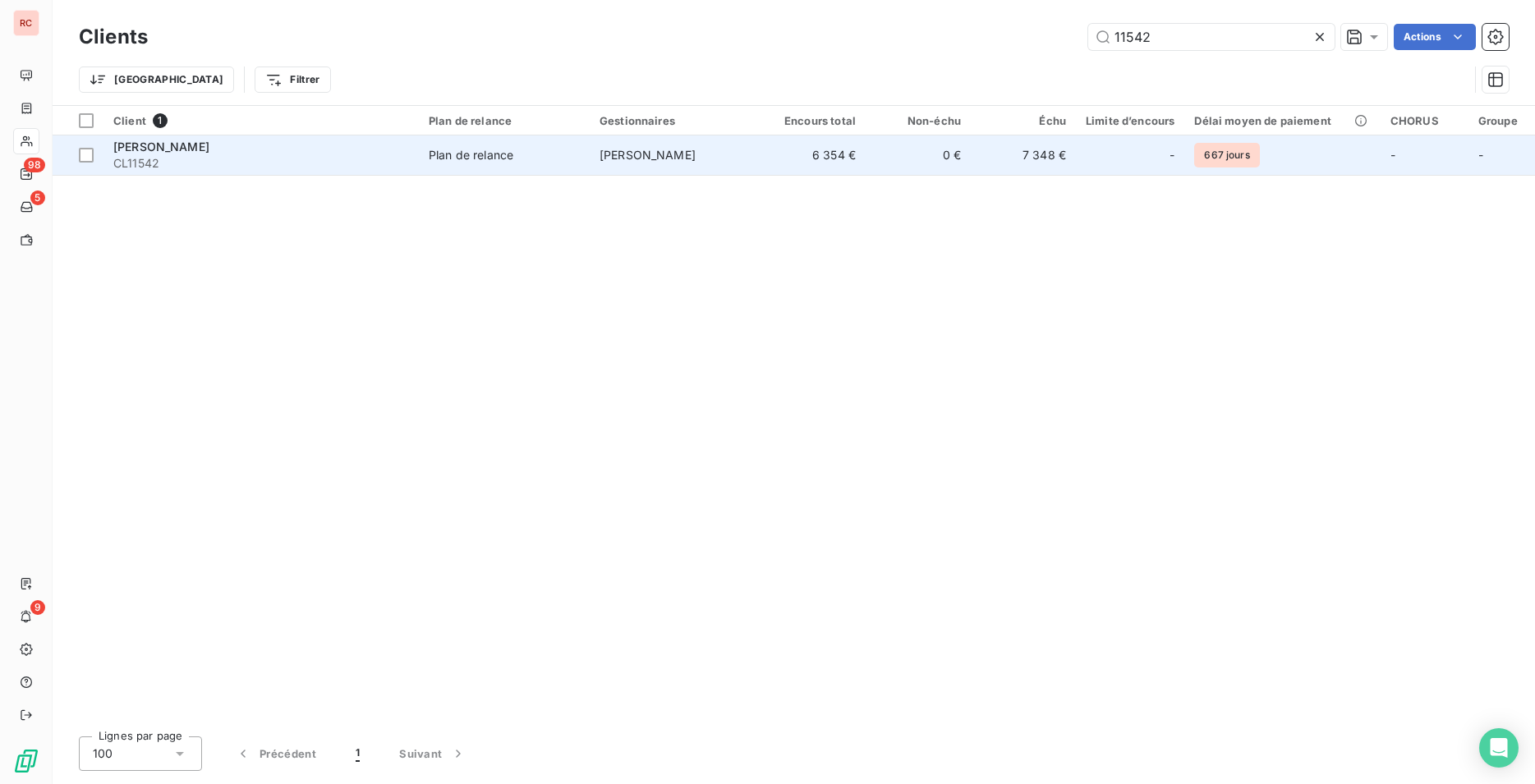
click at [761, 161] on td "6 354 €" at bounding box center [813, 154] width 106 height 39
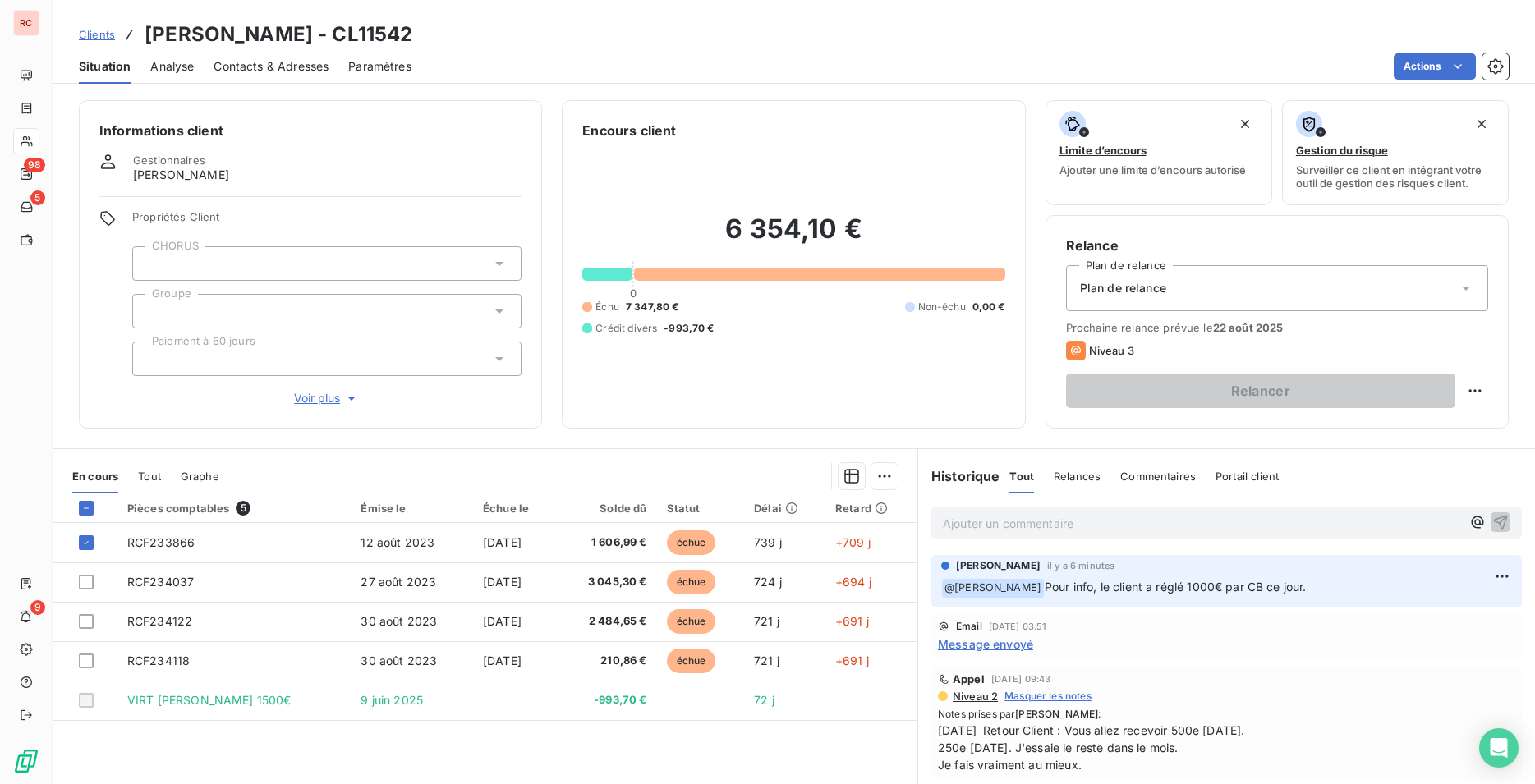
scroll to position [75, 0]
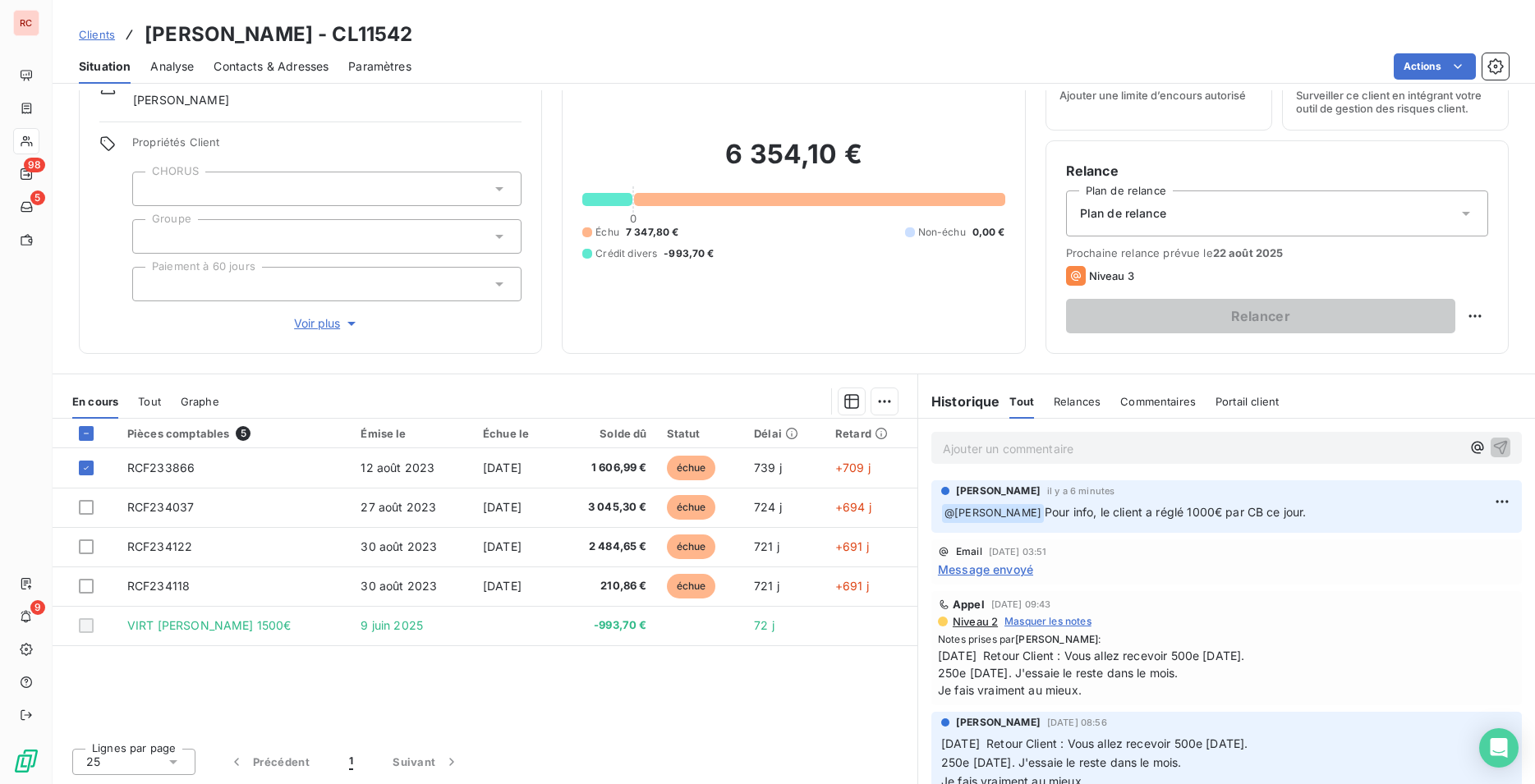
click at [1032, 456] on p "Ajouter un commentaire ﻿" at bounding box center [1202, 449] width 518 height 21
click at [943, 447] on span "Il a aussi mis un nouveau échéancier en place" at bounding box center [1068, 447] width 250 height 14
click at [943, 447] on span "Il a aussi mis un nouveau échéancier en place" at bounding box center [1068, 447] width 250 height 14
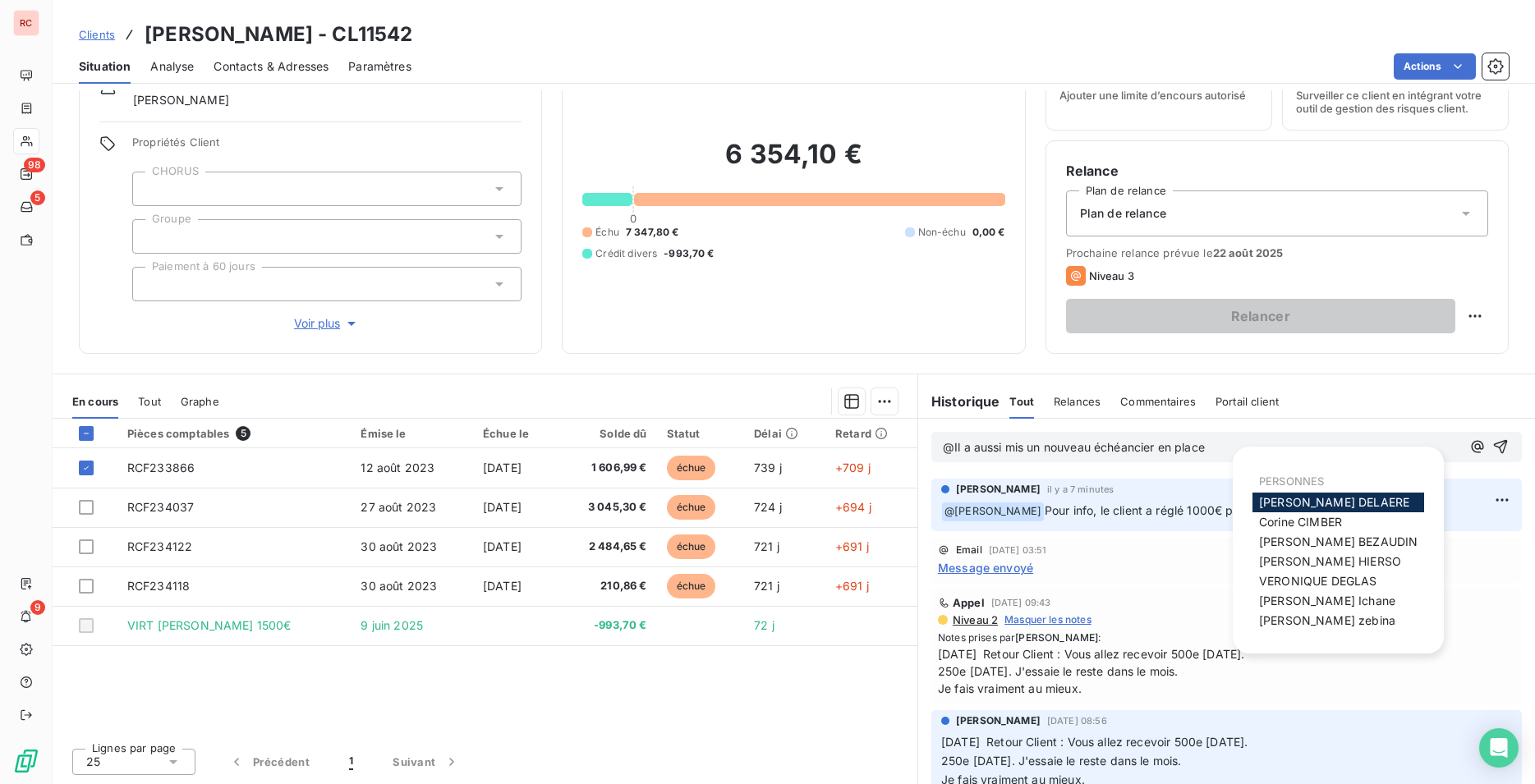
click at [1309, 505] on span "[PERSON_NAME]" at bounding box center [1334, 502] width 150 height 14
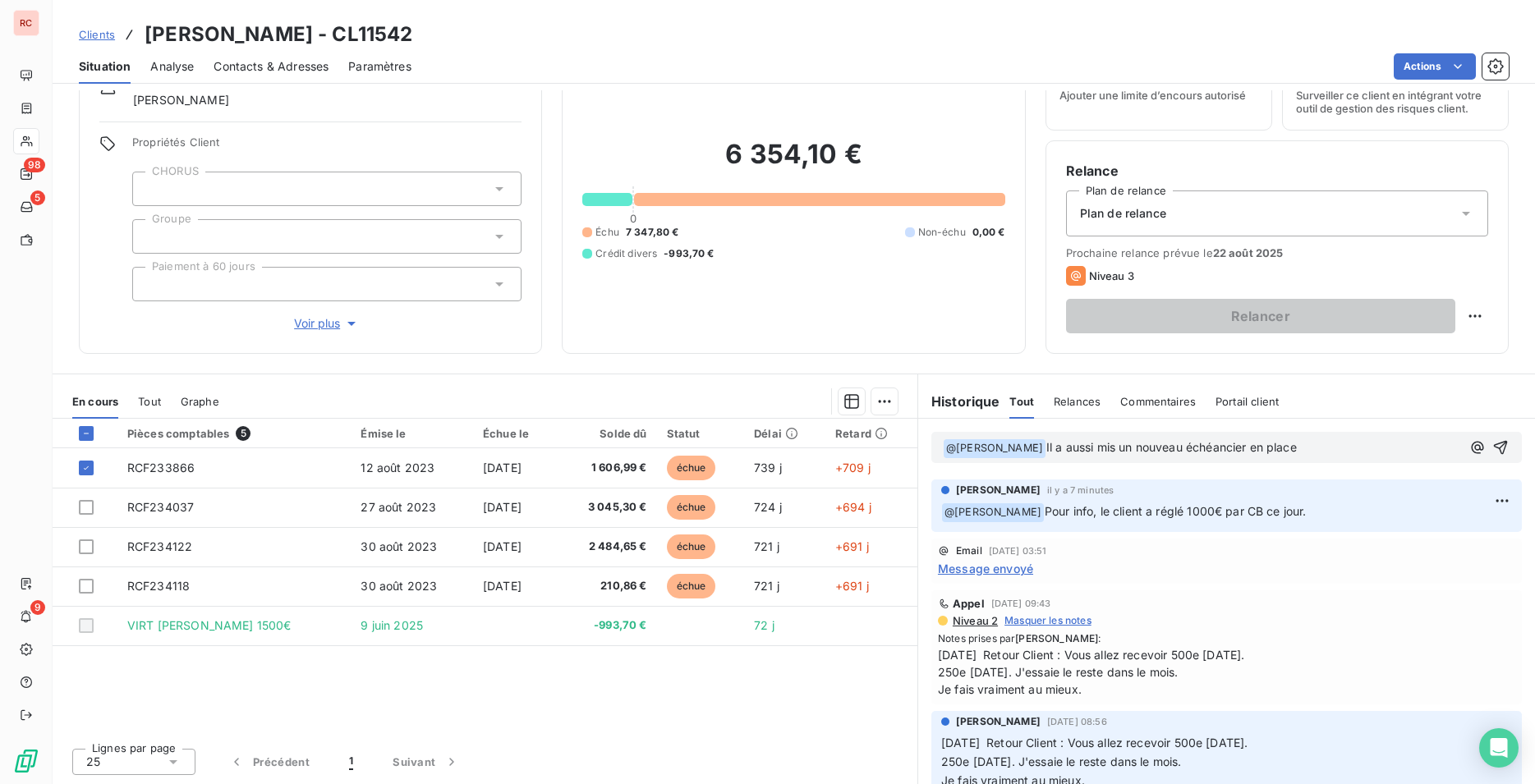
click at [1316, 446] on p "﻿ @ [PERSON_NAME] ﻿ Il a aussi mis un nouveau échéancier en place" at bounding box center [1202, 448] width 518 height 20
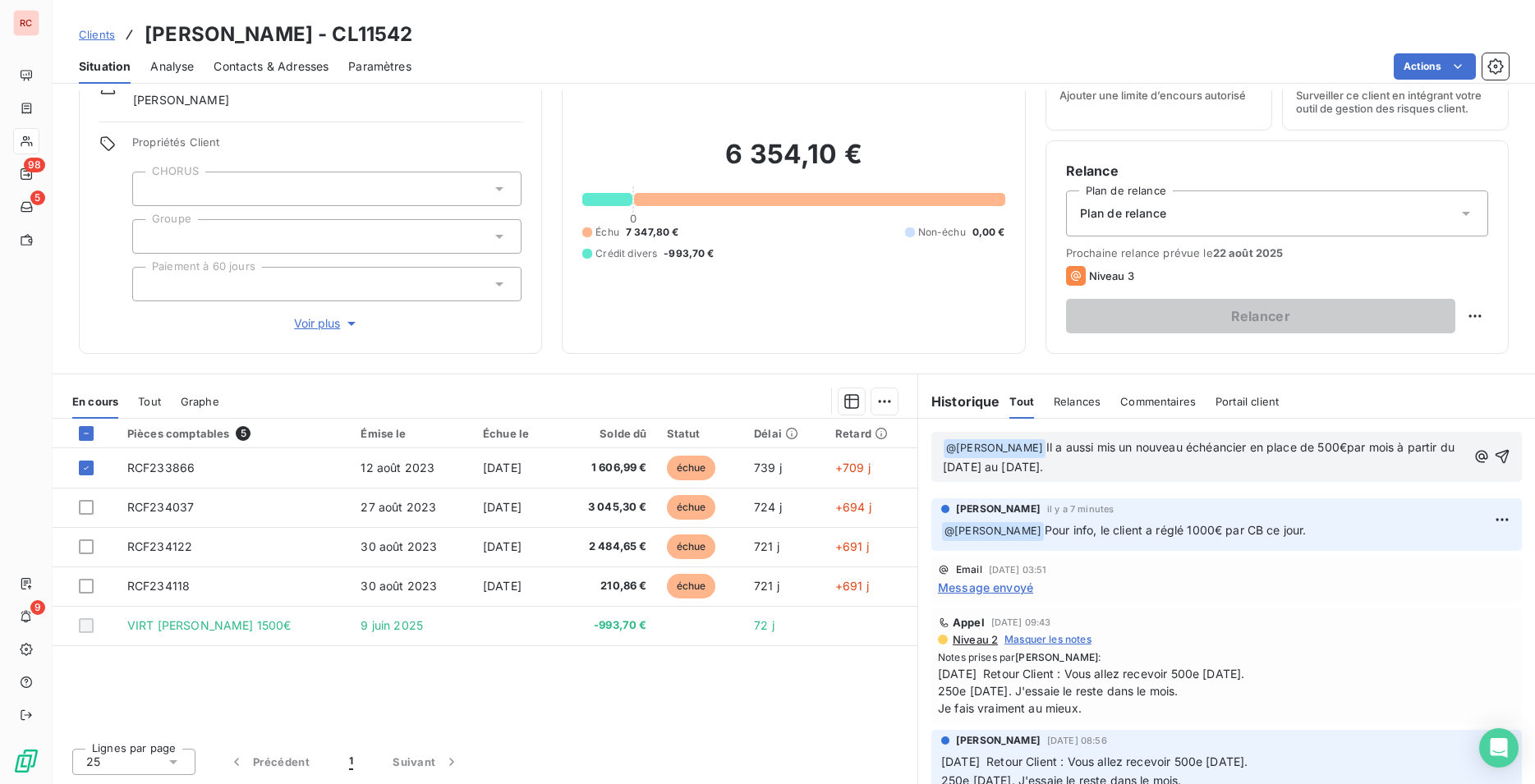
click at [1341, 447] on span "Il a aussi mis un nouveau échéancier en place de 500€par mois à partir du [DATE…" at bounding box center [1200, 457] width 515 height 34
click at [1250, 481] on div "﻿ @ [PERSON_NAME] ﻿ Il a aussi mis un nouveau échéancier en place de 500€ par m…" at bounding box center [1226, 456] width 590 height 50
click at [1243, 472] on p "﻿ @ [PERSON_NAME] ﻿ Il a aussi mis un nouveau échéancier en place de 500€ par m…" at bounding box center [1204, 458] width 524 height 38
click at [1202, 473] on p "﻿ @ [PERSON_NAME] ﻿ Il a aussi mis un nouveau échéancier en place de 500€ par m…" at bounding box center [1204, 458] width 524 height 38
